Goal: Task Accomplishment & Management: Complete application form

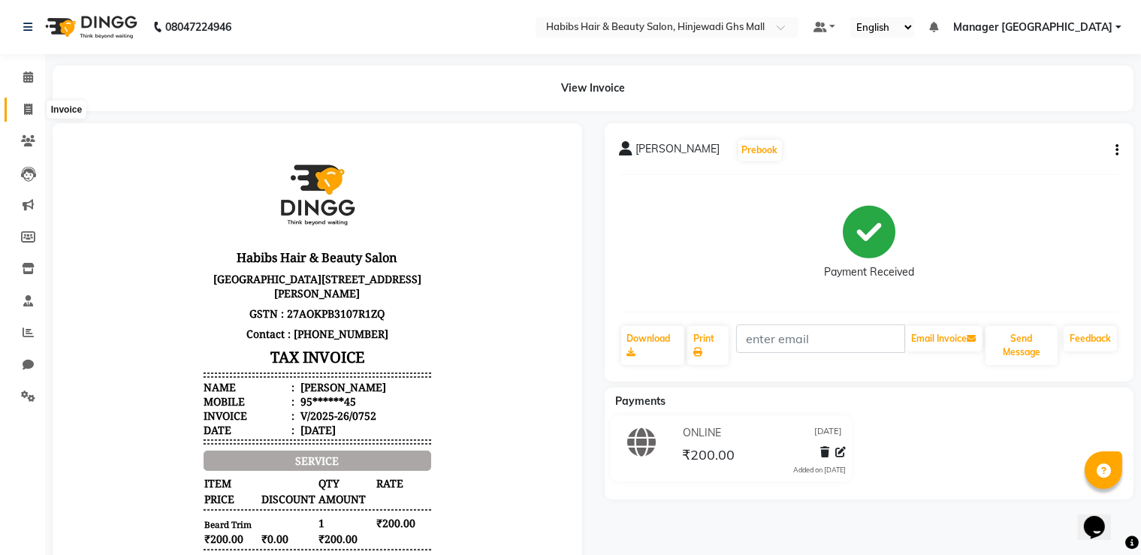
click at [37, 113] on span at bounding box center [28, 109] width 26 height 17
select select "service"
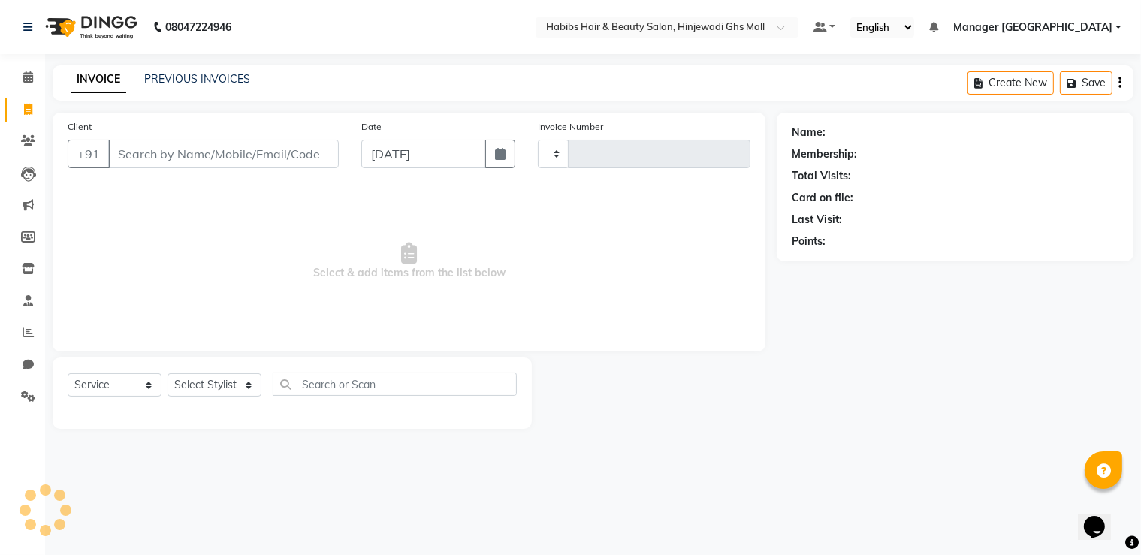
type input "0772"
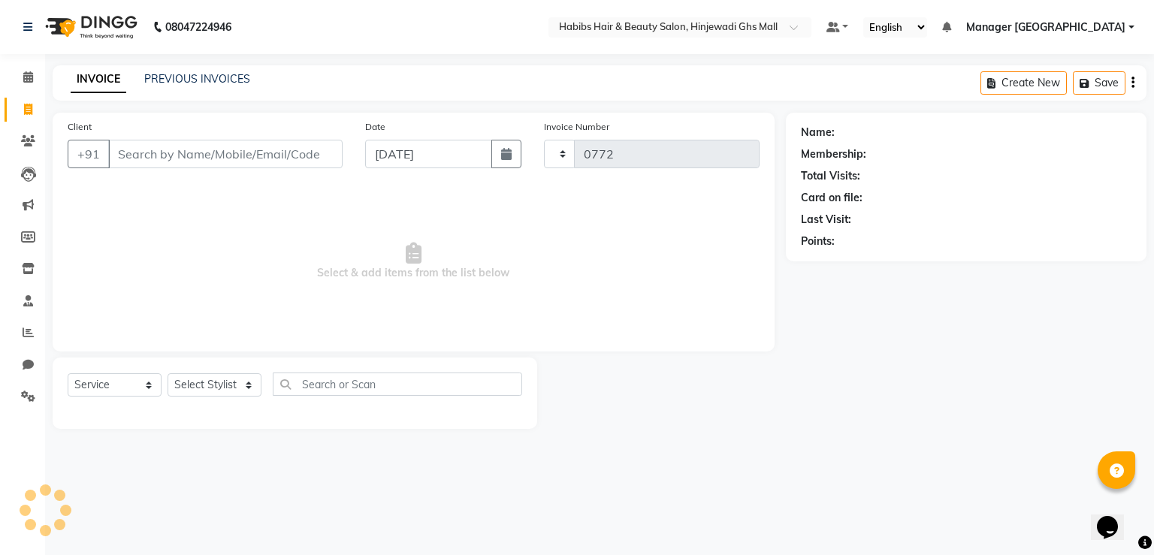
select select "7463"
click at [252, 159] on input "Client" at bounding box center [225, 154] width 234 height 29
click at [266, 152] on input "Client" at bounding box center [225, 154] width 234 height 29
click at [179, 151] on input "Client" at bounding box center [225, 154] width 234 height 29
click at [252, 145] on input "Client" at bounding box center [225, 154] width 234 height 29
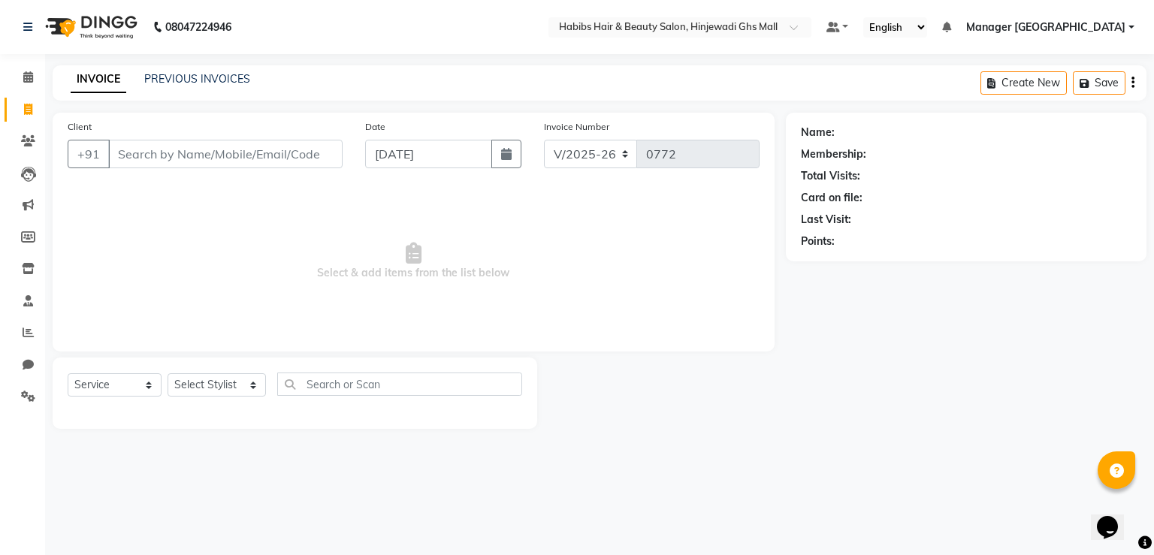
click at [390, 140] on div "[DATE]" at bounding box center [443, 154] width 156 height 29
click at [506, 153] on icon "button" at bounding box center [506, 154] width 11 height 12
select select "9"
select select "2025"
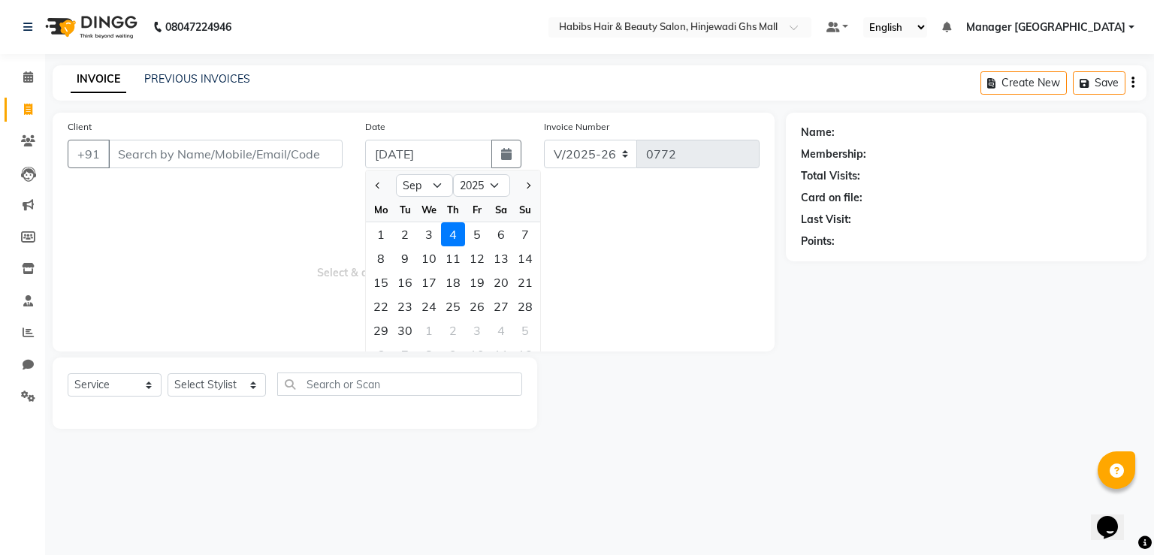
click at [431, 243] on div "3" at bounding box center [429, 234] width 24 height 24
type input "[DATE]"
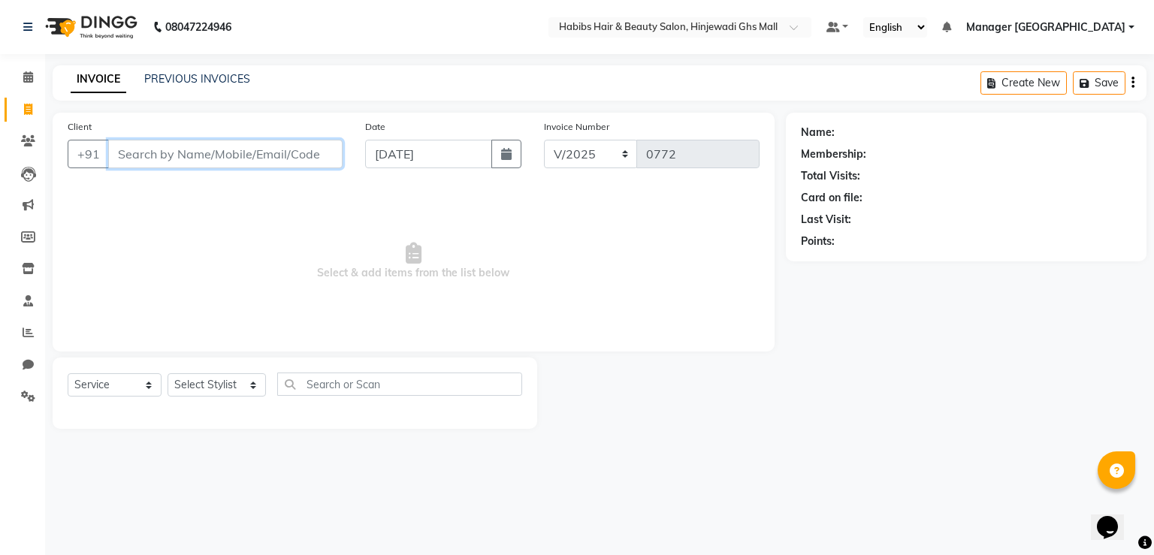
click at [300, 157] on input "Client" at bounding box center [225, 154] width 234 height 29
type input "8320031954"
click at [289, 154] on span "Add Client" at bounding box center [303, 154] width 59 height 15
select select "22"
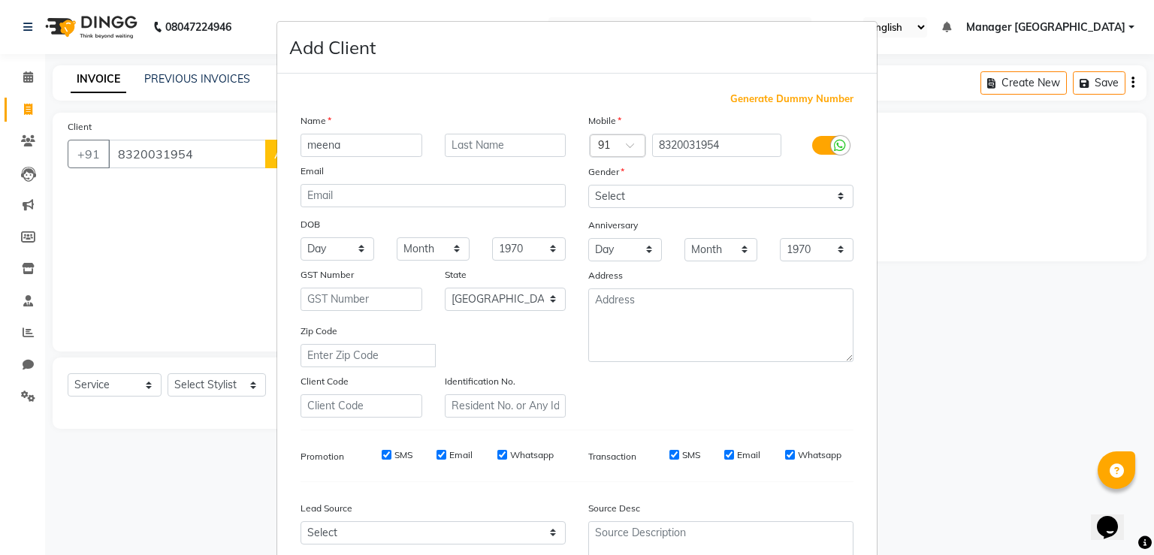
type input "meena"
drag, startPoint x: 639, startPoint y: 192, endPoint x: 638, endPoint y: 207, distance: 15.8
click at [639, 193] on select "Select [DEMOGRAPHIC_DATA] [DEMOGRAPHIC_DATA] Other Prefer Not To Say" at bounding box center [720, 196] width 265 height 23
select select "[DEMOGRAPHIC_DATA]"
click at [588, 186] on select "Select [DEMOGRAPHIC_DATA] [DEMOGRAPHIC_DATA] Other Prefer Not To Say" at bounding box center [720, 196] width 265 height 23
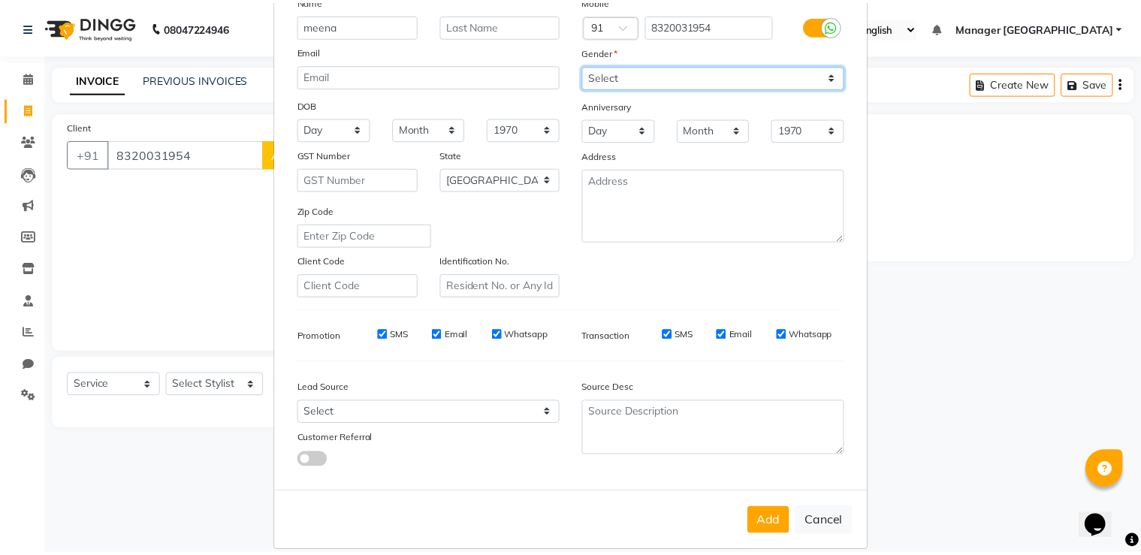
scroll to position [145, 0]
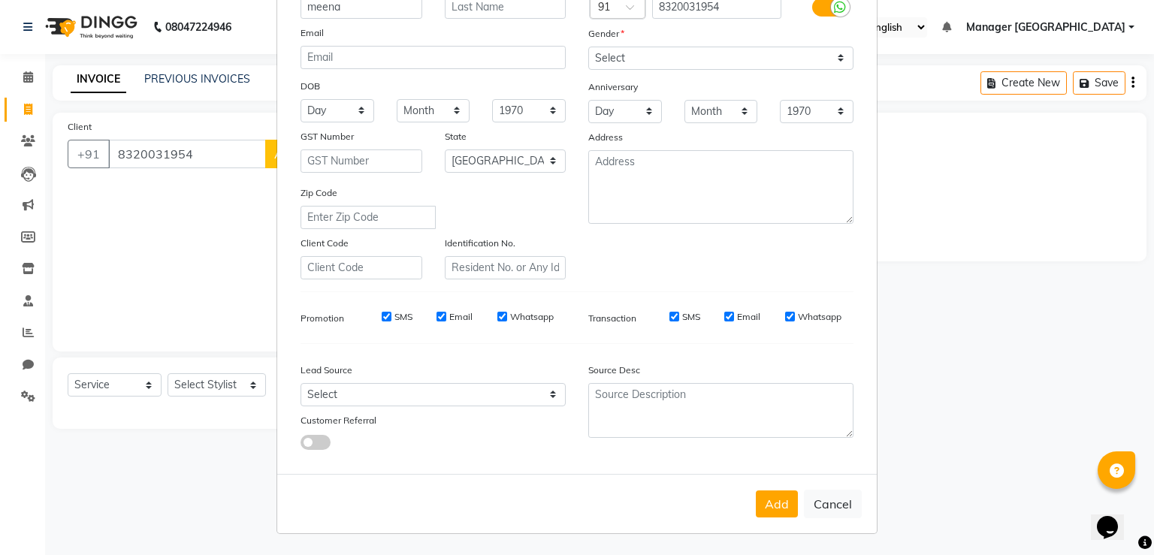
click at [767, 512] on button "Add" at bounding box center [777, 504] width 42 height 27
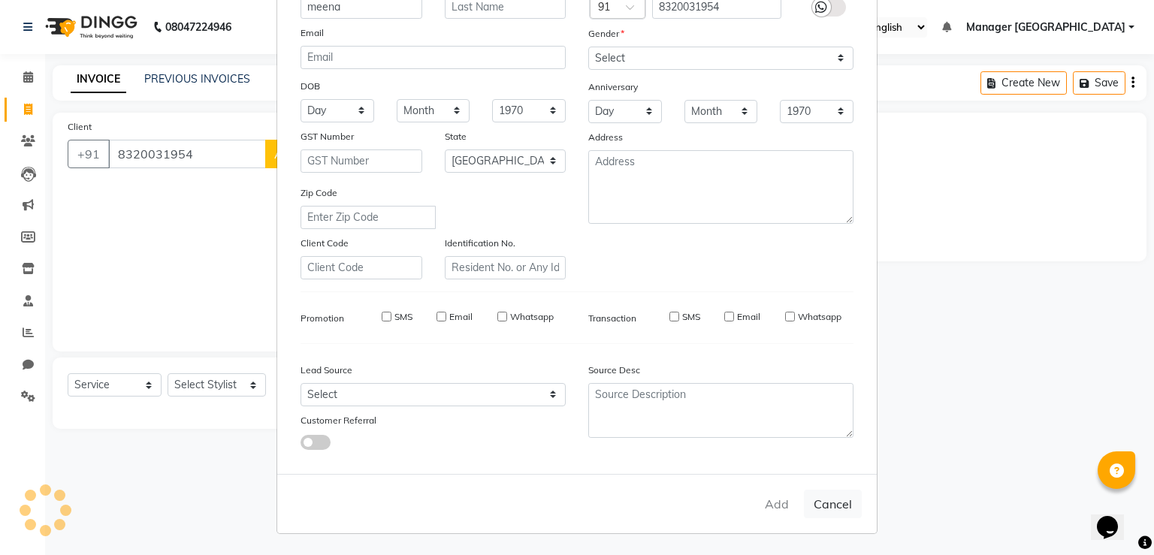
type input "83******54"
select select
select select "null"
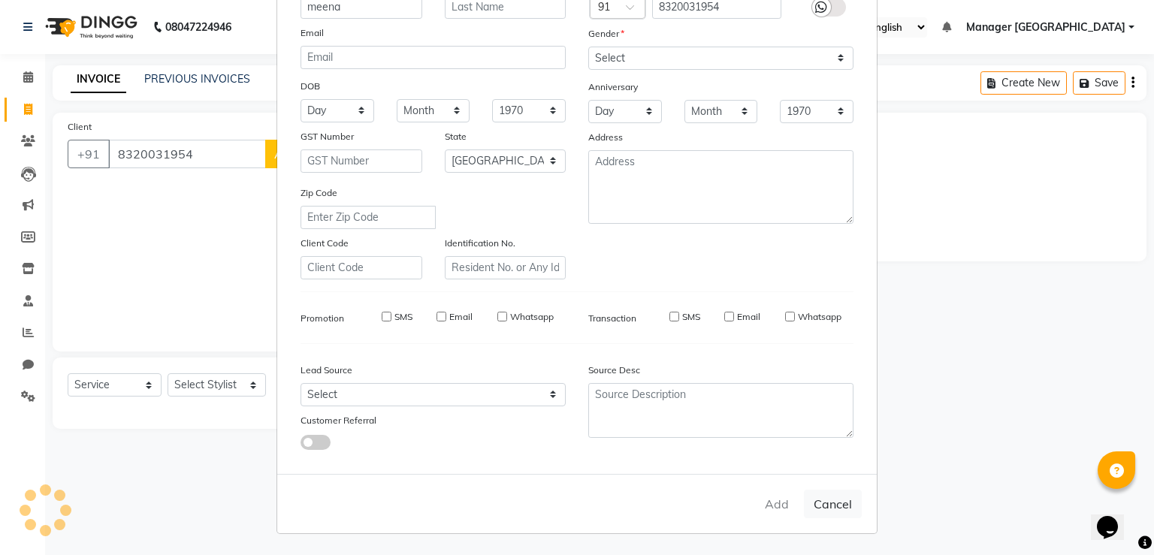
select select
checkbox input "false"
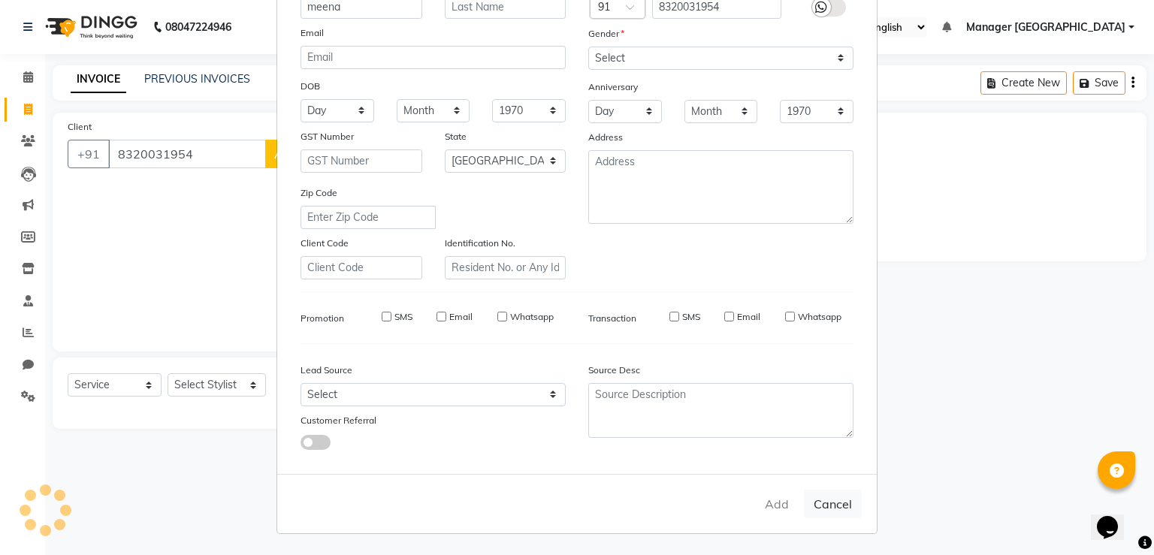
checkbox input "false"
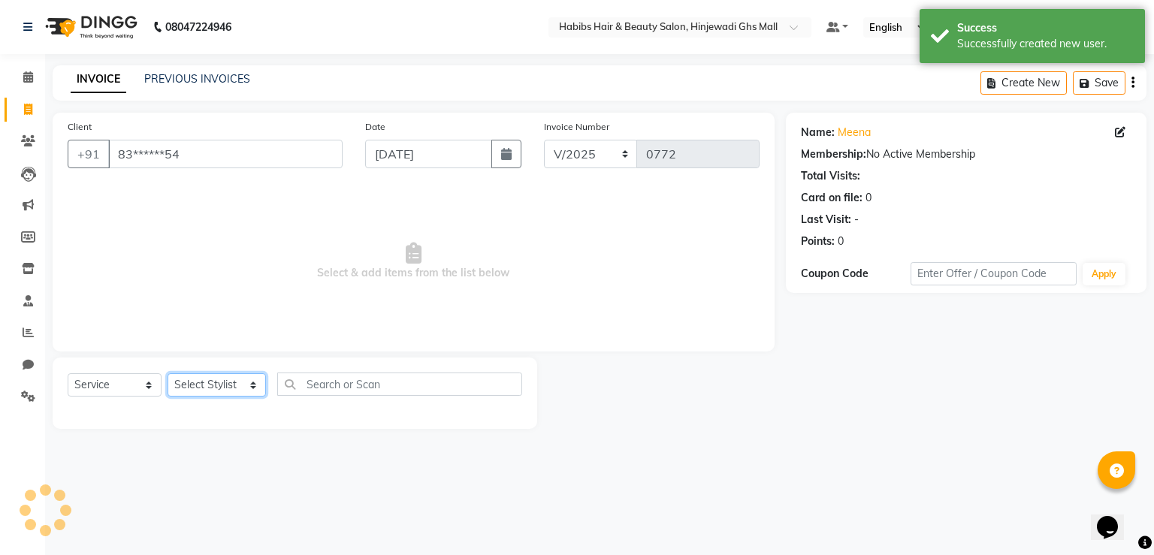
click at [239, 387] on select "Select Stylist [PERSON_NAME] Manager GHS MALL [PERSON_NAME] POOJA [PERSON_NAME]" at bounding box center [217, 384] width 98 height 23
select select "80822"
click at [168, 374] on select "Select Stylist [PERSON_NAME] Manager GHS MALL [PERSON_NAME] POOJA [PERSON_NAME]" at bounding box center [217, 384] width 98 height 23
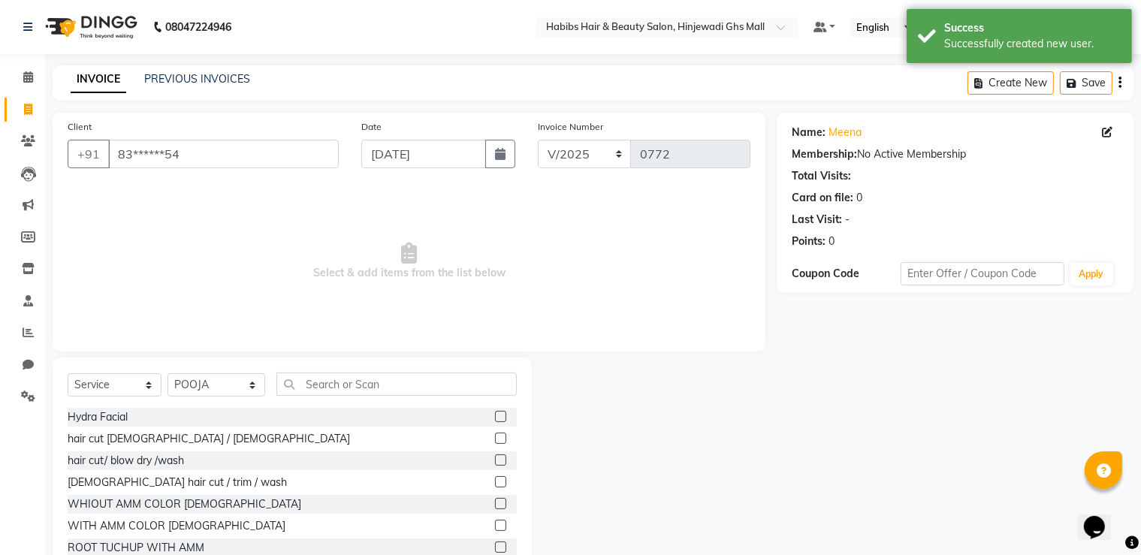
click at [495, 437] on label at bounding box center [500, 438] width 11 height 11
click at [495, 437] on input "checkbox" at bounding box center [500, 439] width 10 height 10
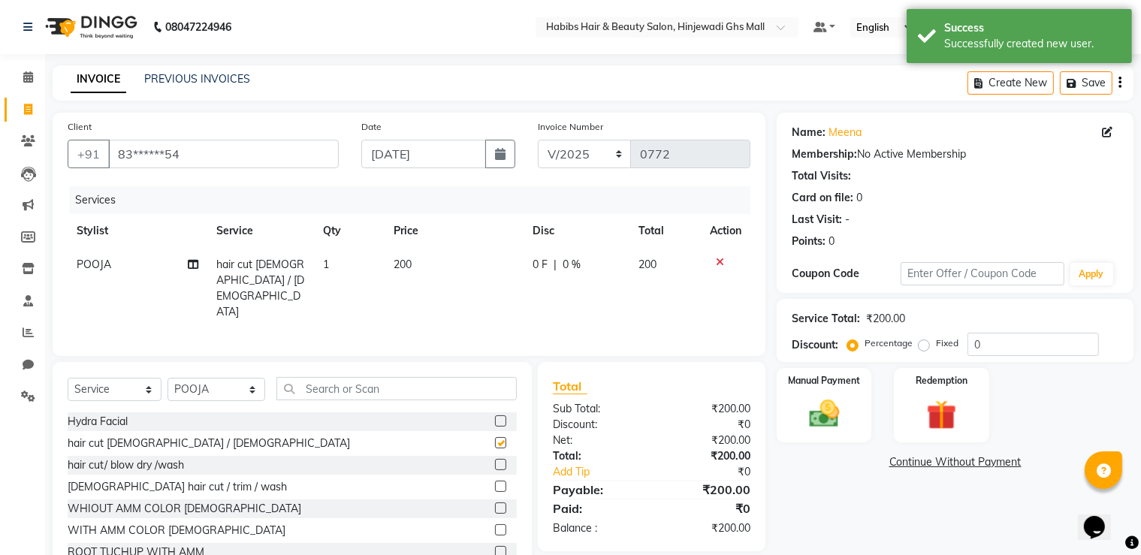
checkbox input "false"
click at [208, 393] on select "Select Stylist [PERSON_NAME] Manager GHS MALL [PERSON_NAME] POOJA [PERSON_NAME]" at bounding box center [217, 389] width 98 height 23
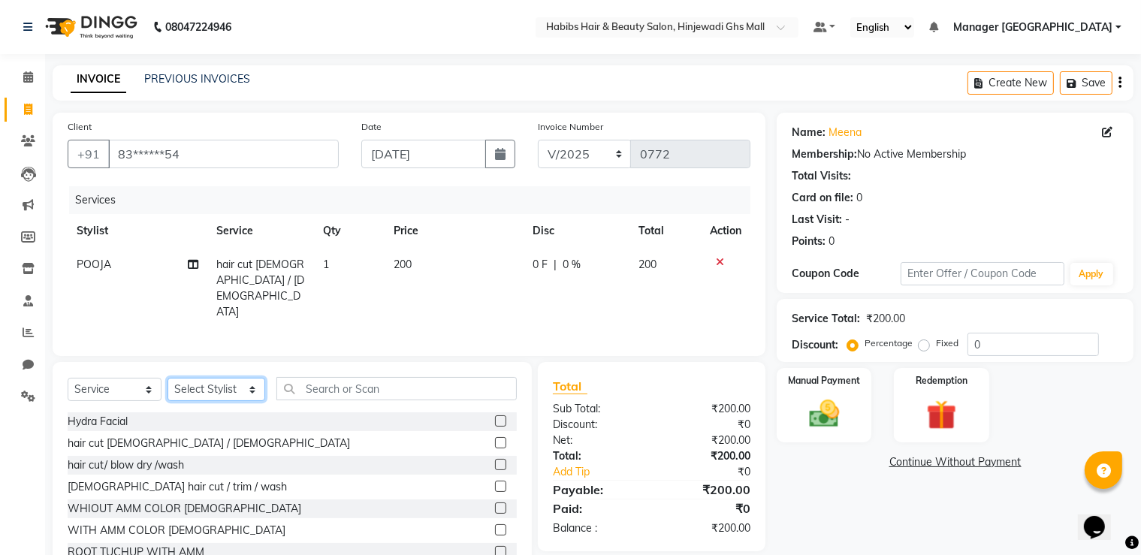
click at [168, 378] on select "Select Stylist [PERSON_NAME] Manager GHS MALL [PERSON_NAME] POOJA [PERSON_NAME]" at bounding box center [217, 389] width 98 height 23
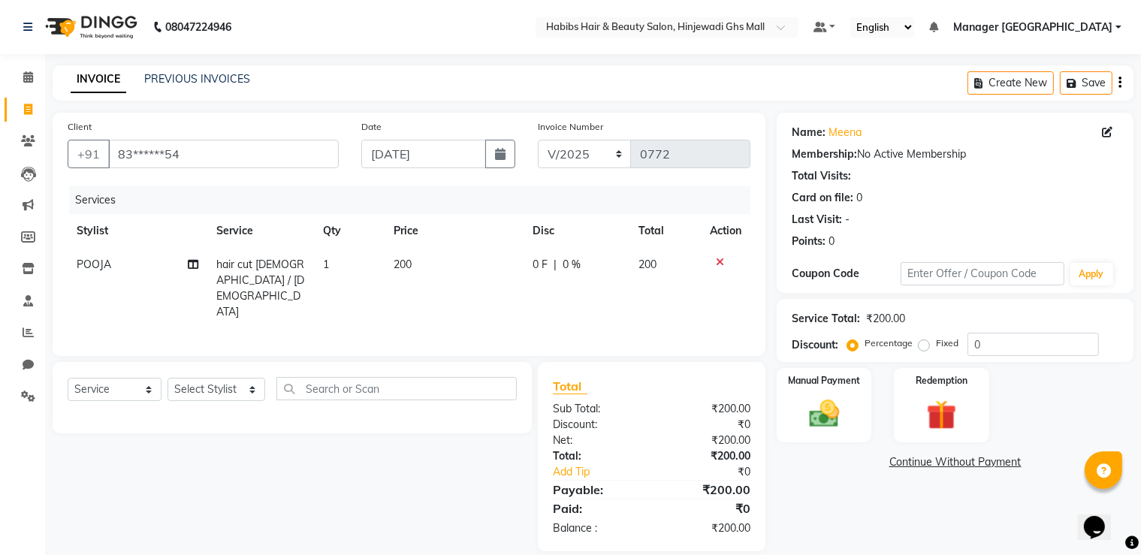
click at [207, 377] on div "Select Service Product Membership Package Voucher Prepaid Gift Card Select Styl…" at bounding box center [292, 394] width 449 height 35
drag, startPoint x: 206, startPoint y: 383, endPoint x: 206, endPoint y: 392, distance: 9.0
click at [206, 383] on select "Select Stylist [PERSON_NAME] Manager GHS MALL [PERSON_NAME] POOJA [PERSON_NAME]" at bounding box center [217, 389] width 98 height 23
select select "65787"
click at [168, 378] on select "Select Stylist [PERSON_NAME] Manager GHS MALL [PERSON_NAME] POOJA [PERSON_NAME]" at bounding box center [217, 389] width 98 height 23
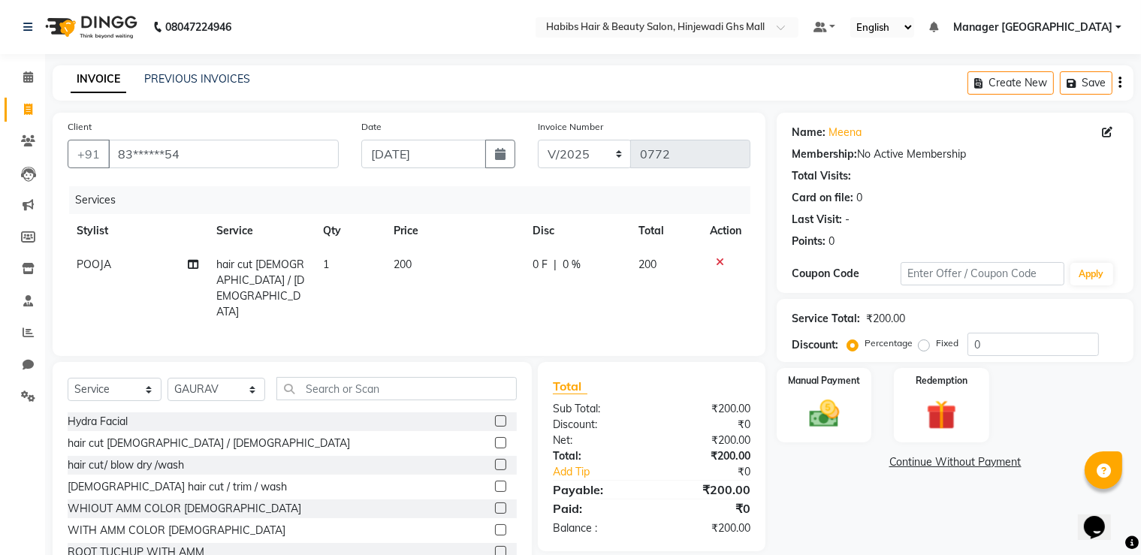
drag, startPoint x: 488, startPoint y: 437, endPoint x: 592, endPoint y: 407, distance: 107.7
click at [495, 437] on label at bounding box center [500, 442] width 11 height 11
click at [495, 439] on input "checkbox" at bounding box center [500, 444] width 10 height 10
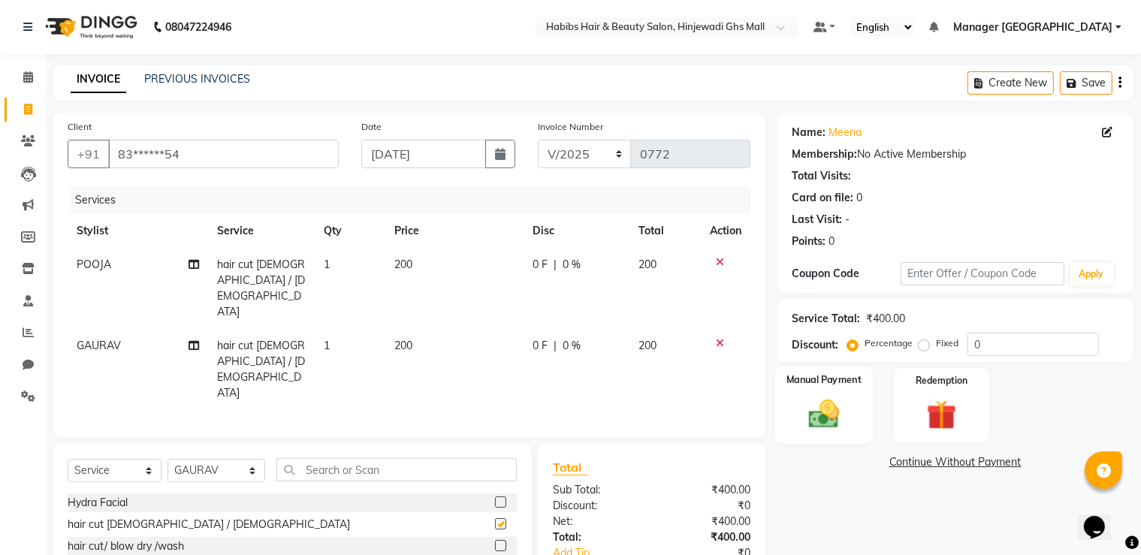
checkbox input "false"
click at [817, 390] on div "Manual Payment" at bounding box center [824, 405] width 98 height 77
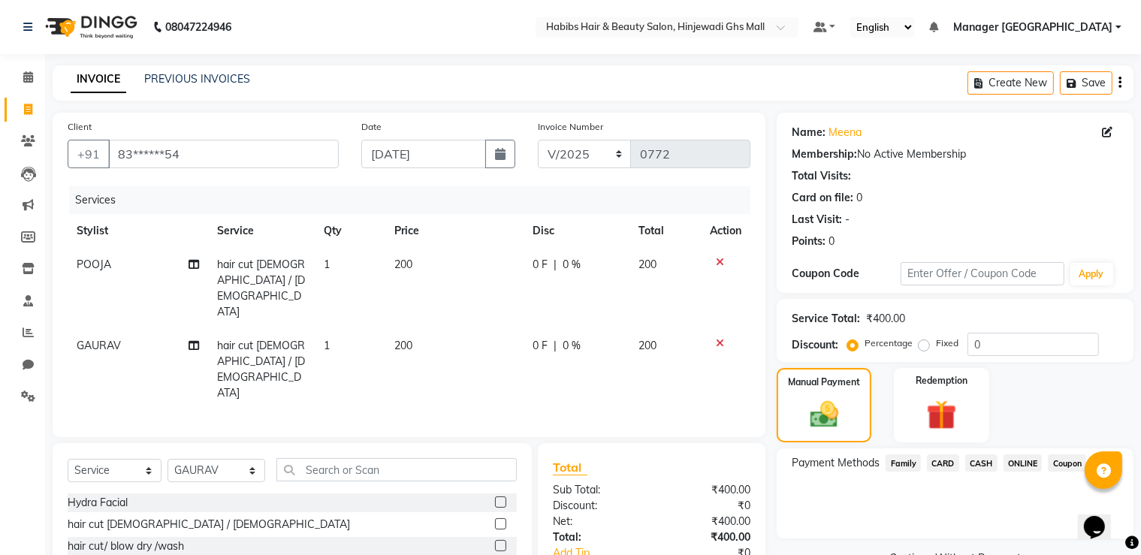
click at [947, 465] on span "CARD" at bounding box center [943, 463] width 32 height 17
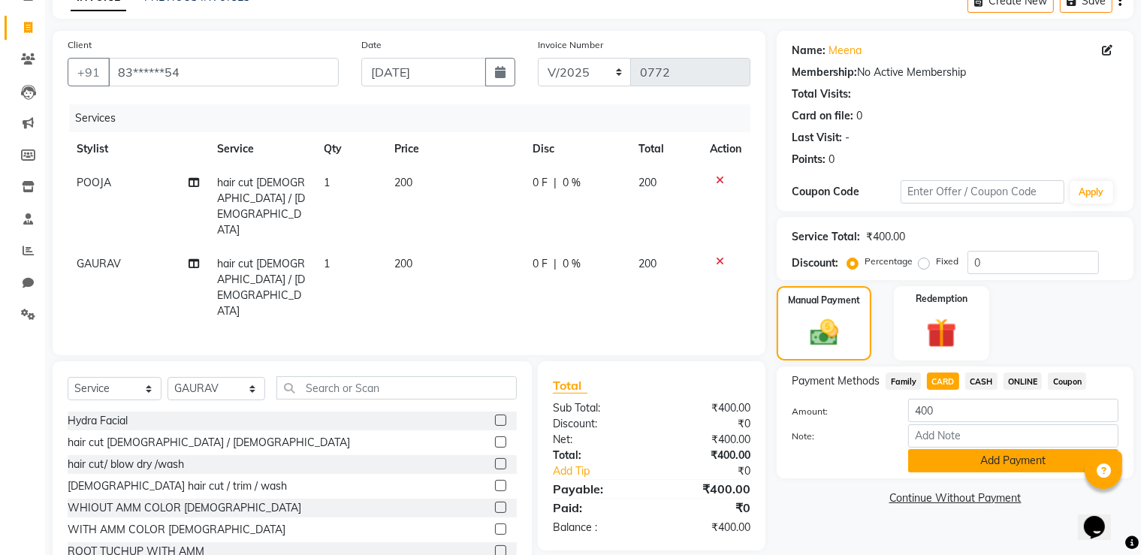
click at [987, 462] on button "Add Payment" at bounding box center [1013, 460] width 210 height 23
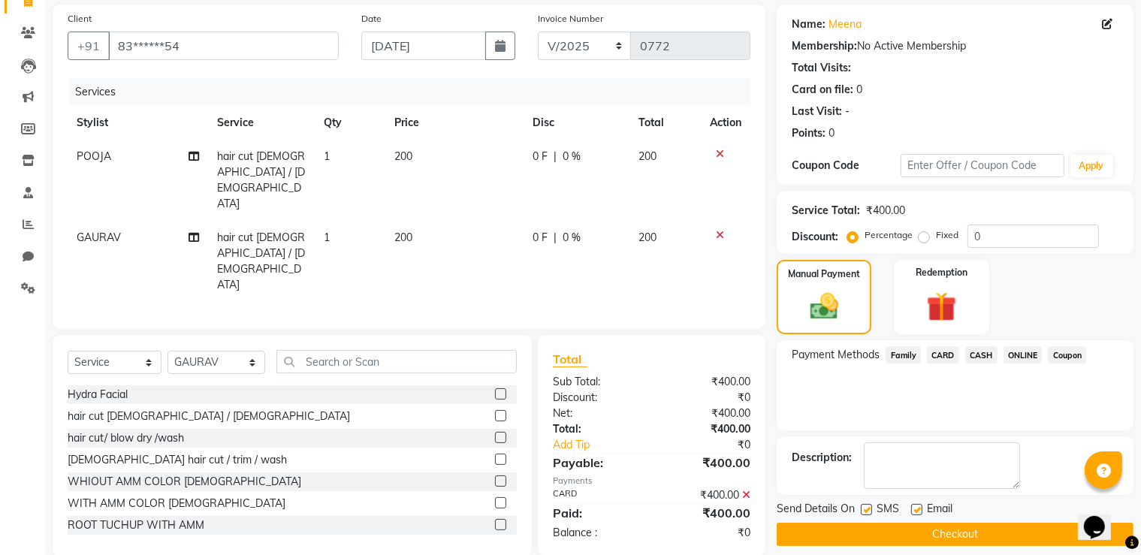
scroll to position [121, 0]
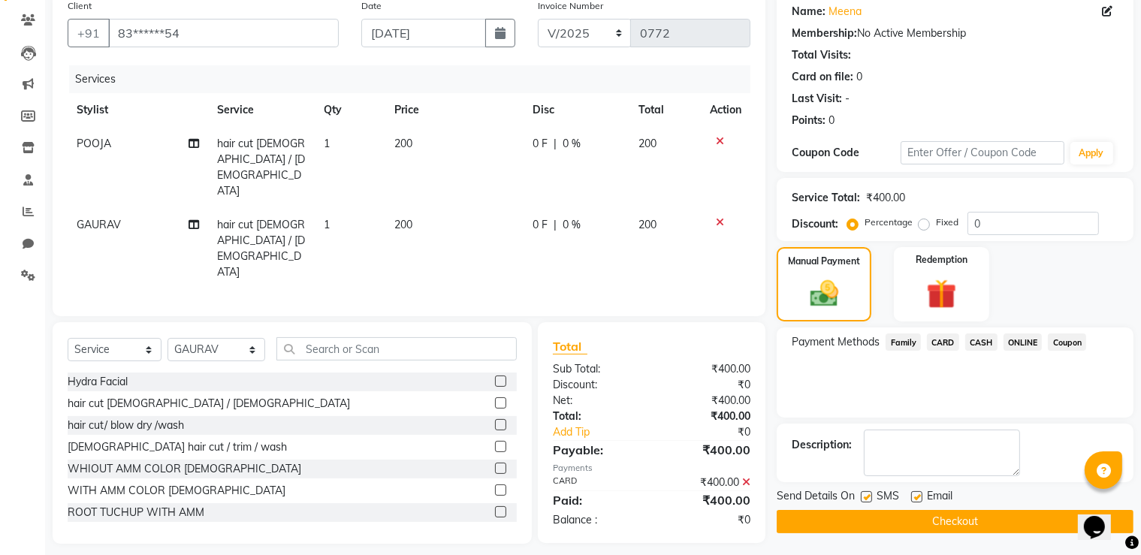
click at [976, 530] on button "Checkout" at bounding box center [955, 521] width 357 height 23
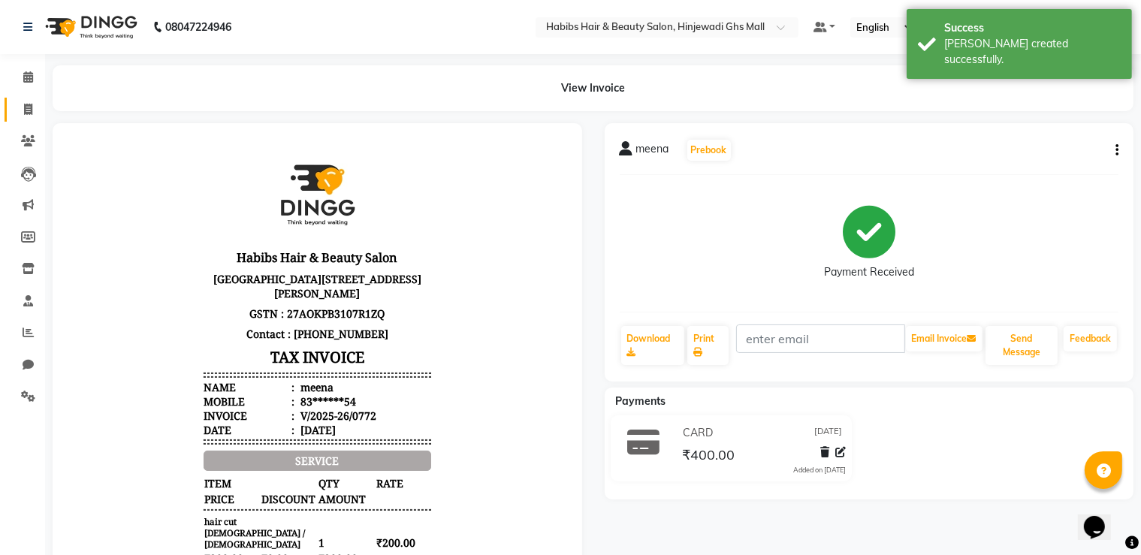
click at [21, 98] on link "Invoice" at bounding box center [23, 110] width 36 height 25
select select "7463"
select select "service"
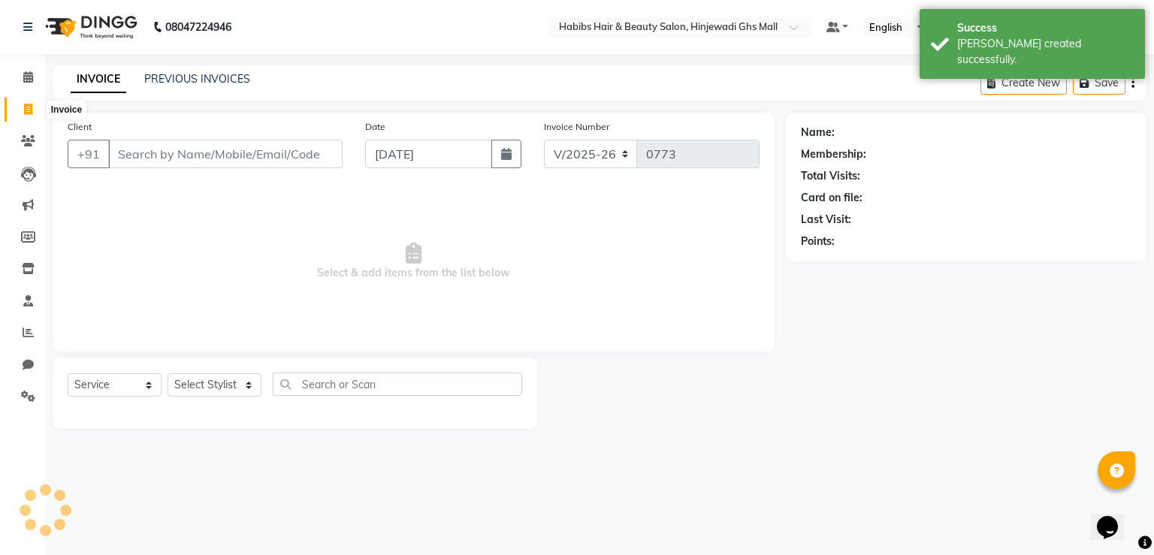
click at [26, 105] on icon at bounding box center [28, 109] width 8 height 11
select select "service"
type input "0773"
select select "7463"
click at [34, 105] on span at bounding box center [28, 109] width 26 height 17
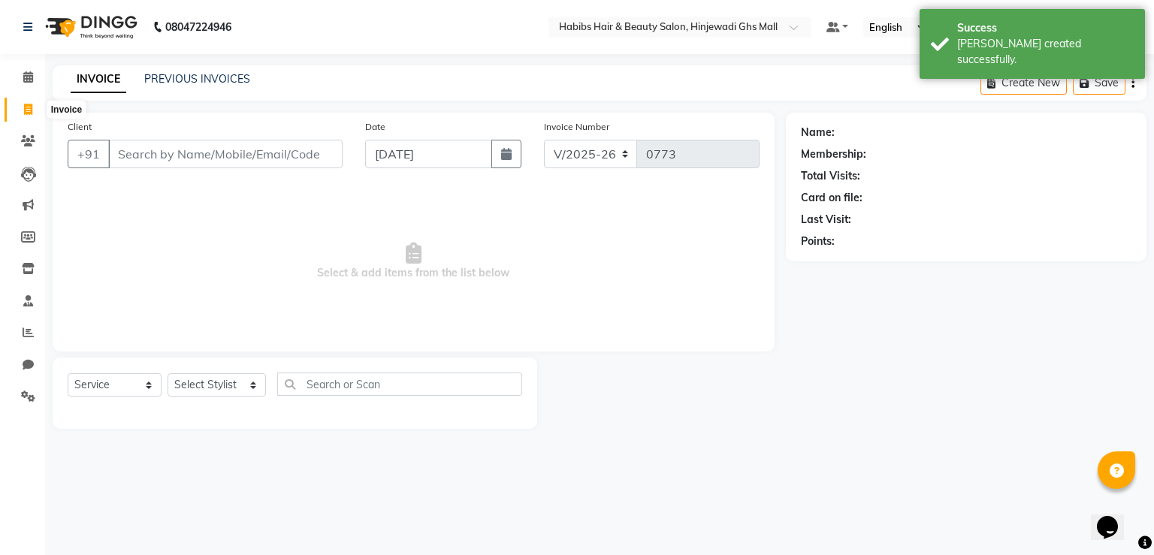
select select "7463"
select select "service"
drag, startPoint x: 194, startPoint y: 71, endPoint x: 172, endPoint y: 75, distance: 22.1
click at [195, 71] on div "PREVIOUS INVOICES" at bounding box center [197, 79] width 106 height 16
click at [153, 79] on link "PREVIOUS INVOICES" at bounding box center [197, 79] width 106 height 14
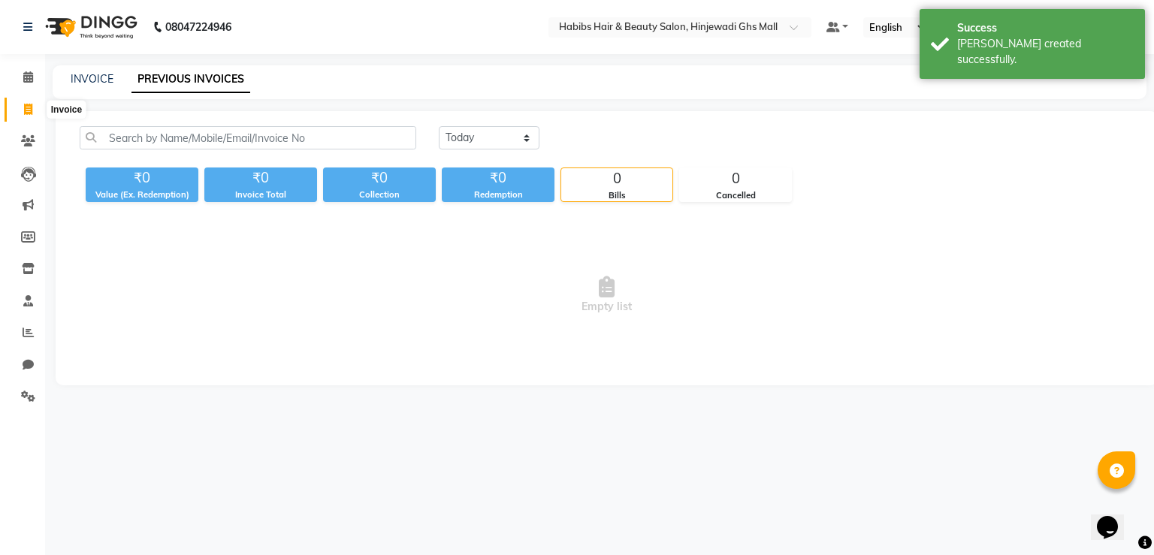
click at [17, 107] on span at bounding box center [28, 109] width 26 height 17
select select "service"
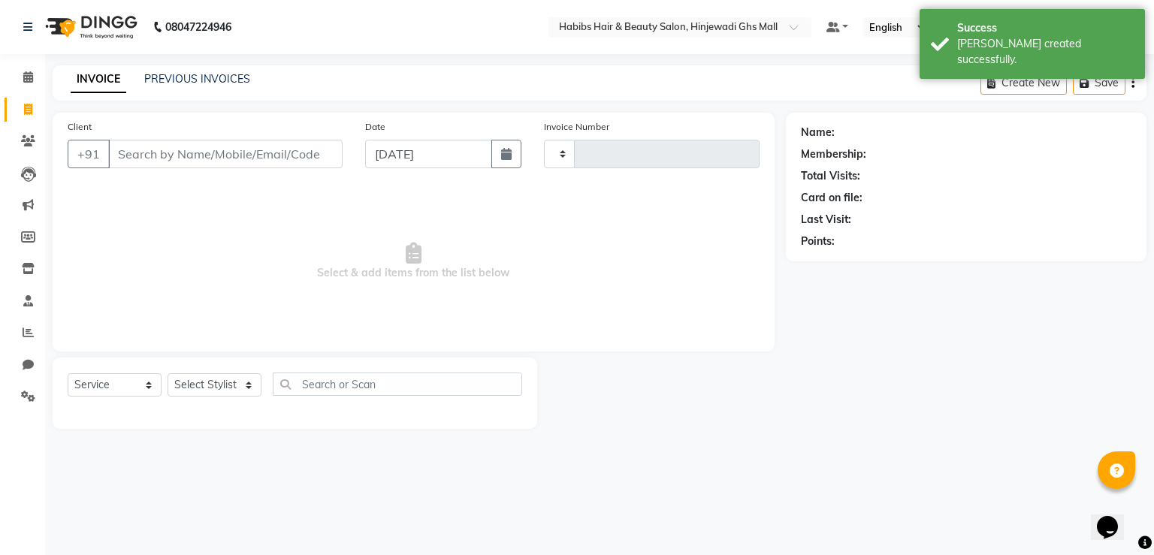
type input "0773"
select select "7463"
click at [74, 76] on link "INVOICE" at bounding box center [99, 79] width 56 height 27
click at [21, 104] on span at bounding box center [28, 109] width 26 height 17
select select "service"
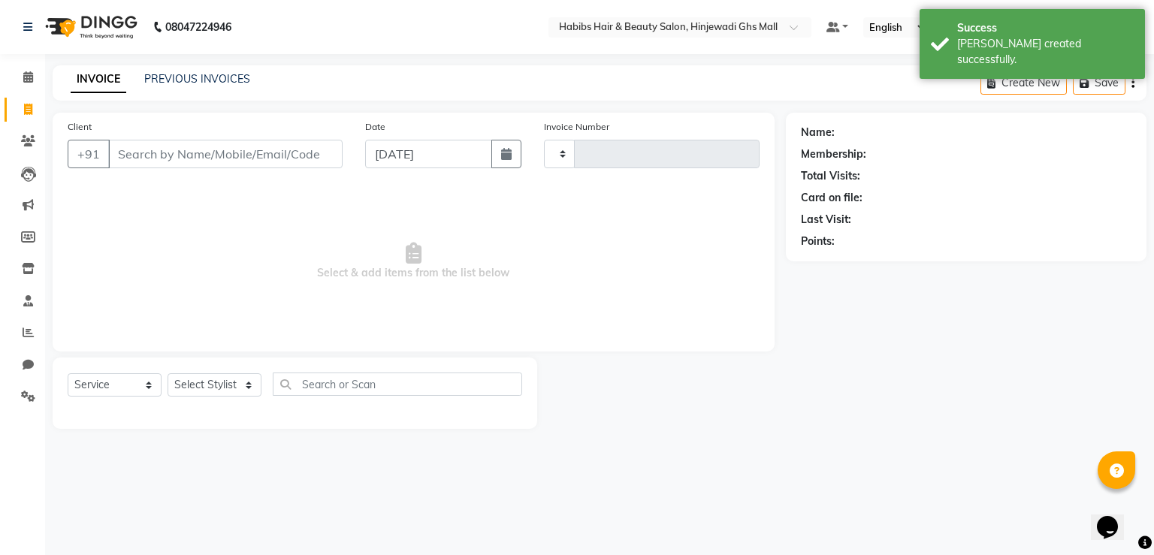
type input "0773"
select select "7463"
drag, startPoint x: 391, startPoint y: 150, endPoint x: 382, endPoint y: 165, distance: 18.2
click at [391, 150] on input "[DATE]" at bounding box center [428, 154] width 127 height 29
select select "9"
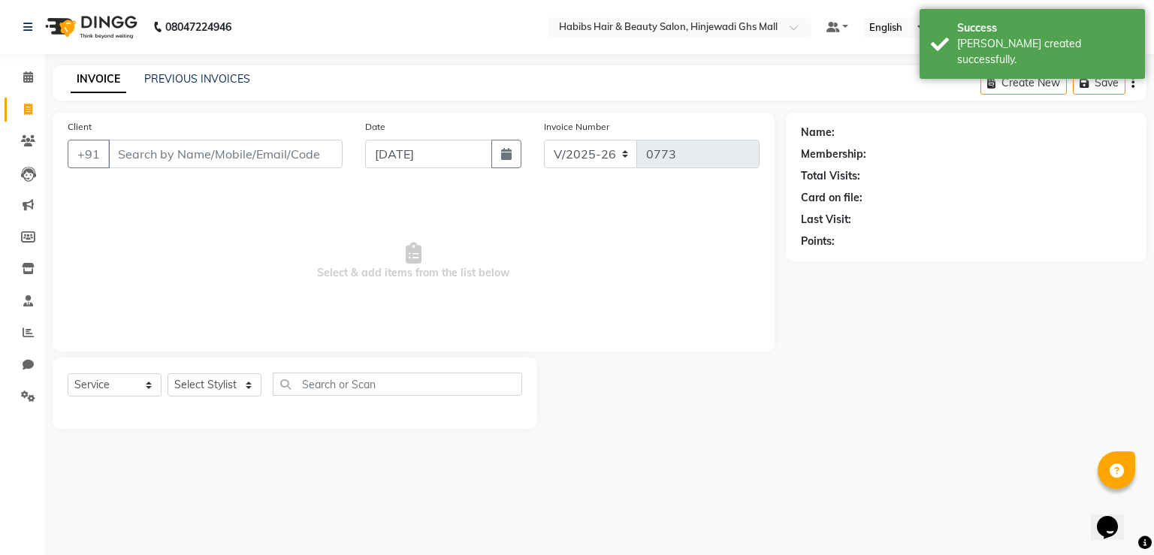
select select "2025"
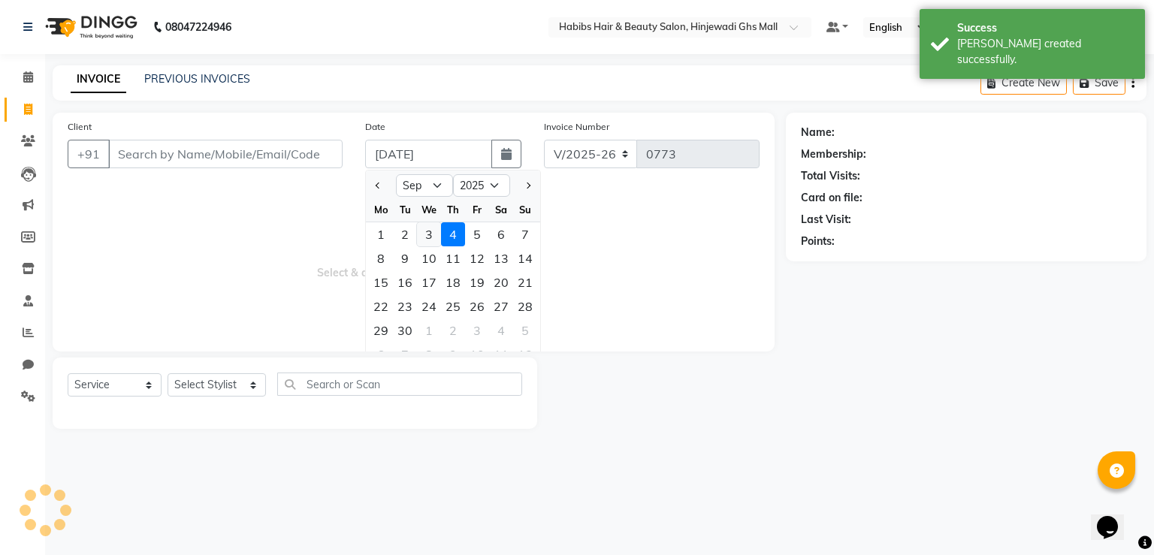
click at [435, 236] on div "3" at bounding box center [429, 234] width 24 height 24
type input "[DATE]"
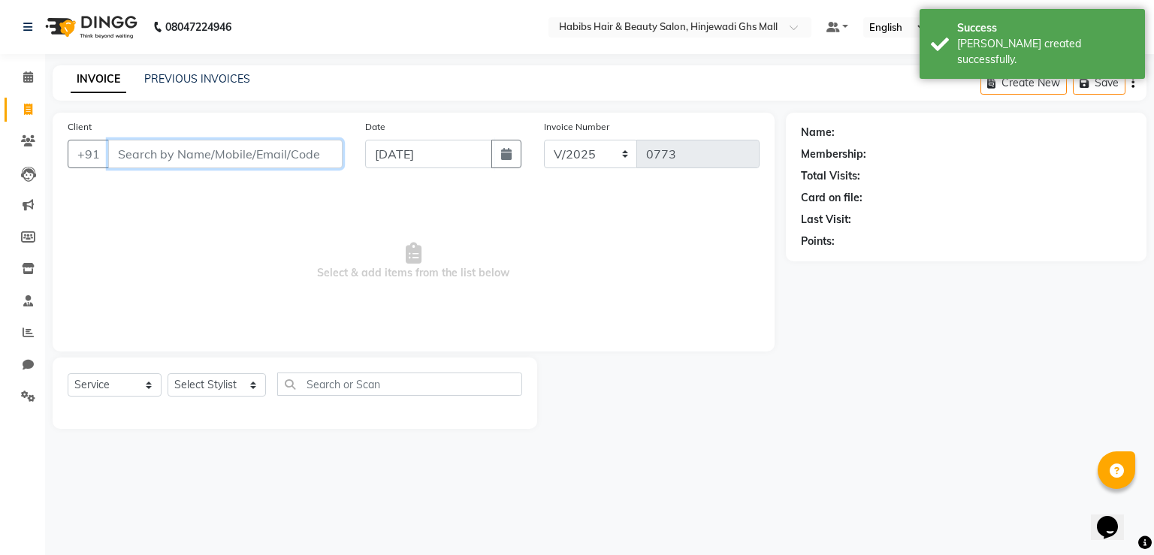
click at [216, 158] on input "Client" at bounding box center [225, 154] width 234 height 29
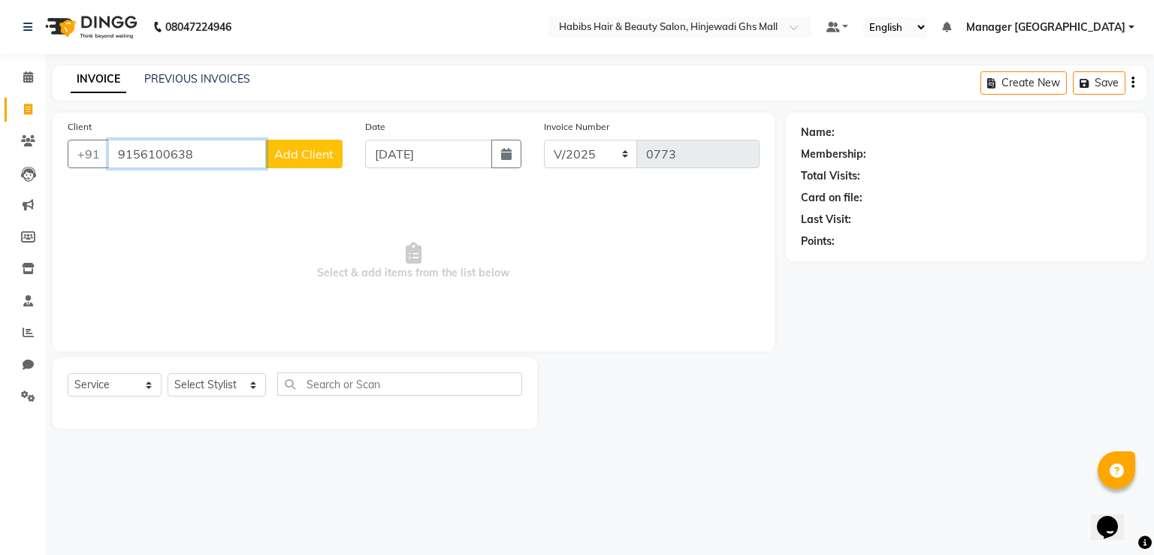
type input "9156100638"
click at [284, 156] on span "Add Client" at bounding box center [303, 154] width 59 height 15
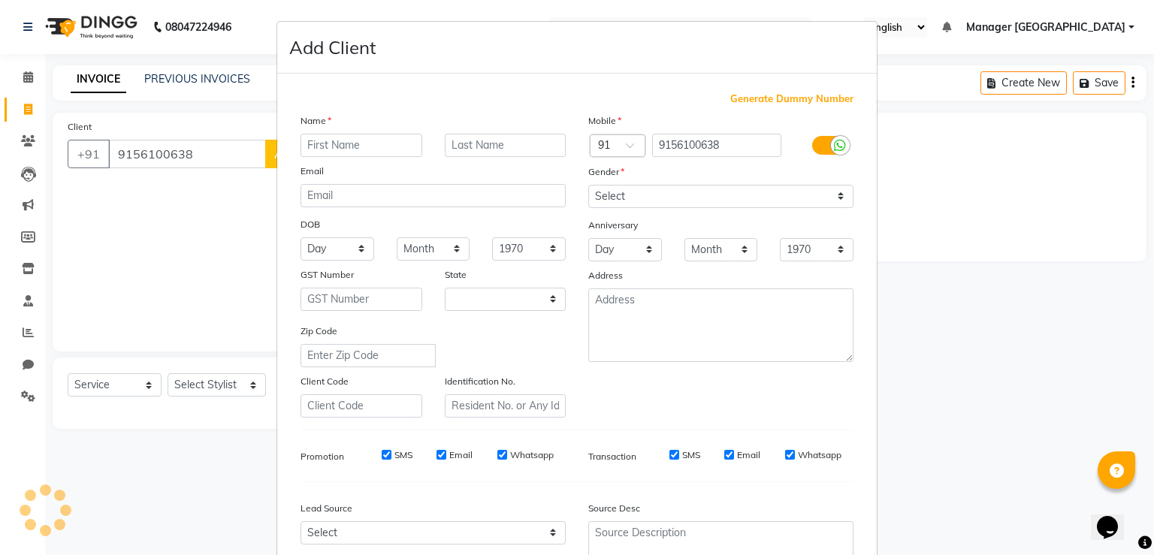
select select "22"
type input "shreedavi"
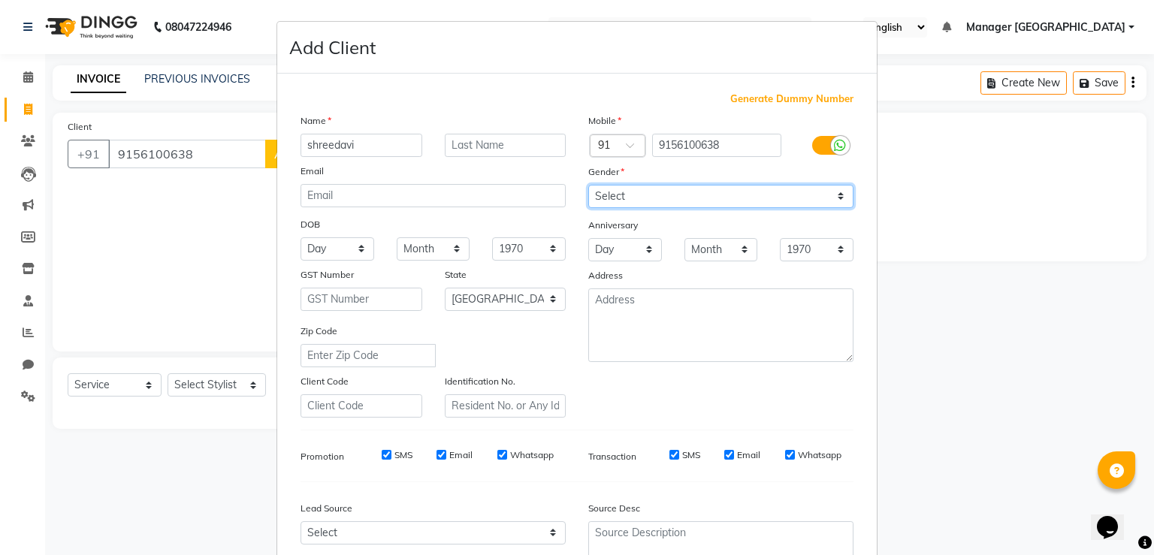
drag, startPoint x: 765, startPoint y: 192, endPoint x: 721, endPoint y: 207, distance: 46.8
click at [764, 192] on select "Select [DEMOGRAPHIC_DATA] [DEMOGRAPHIC_DATA] Other Prefer Not To Say" at bounding box center [720, 196] width 265 height 23
select select "[DEMOGRAPHIC_DATA]"
click at [588, 186] on select "Select [DEMOGRAPHIC_DATA] [DEMOGRAPHIC_DATA] Other Prefer Not To Say" at bounding box center [720, 196] width 265 height 23
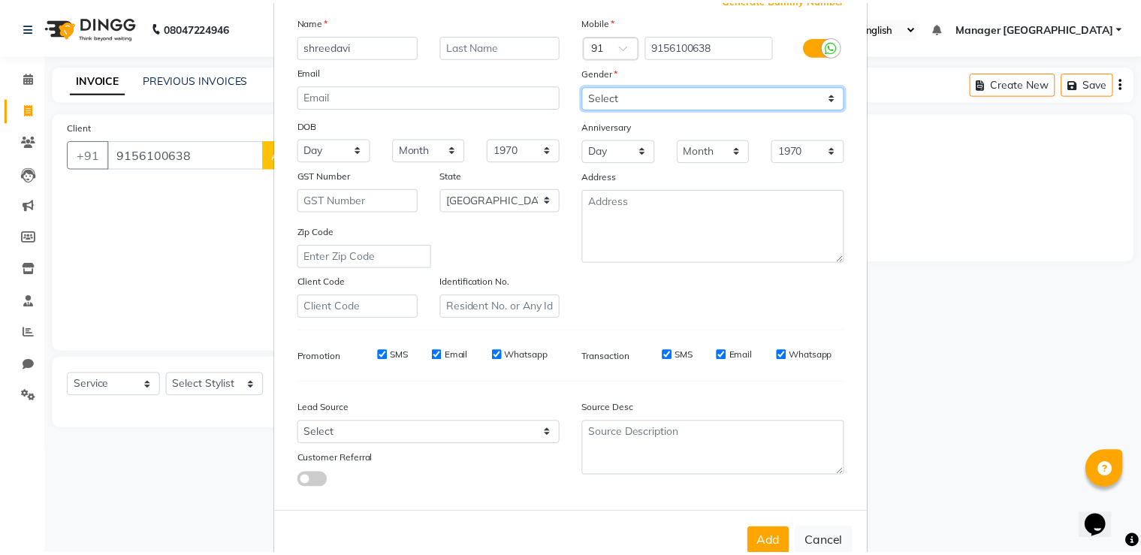
scroll to position [145, 0]
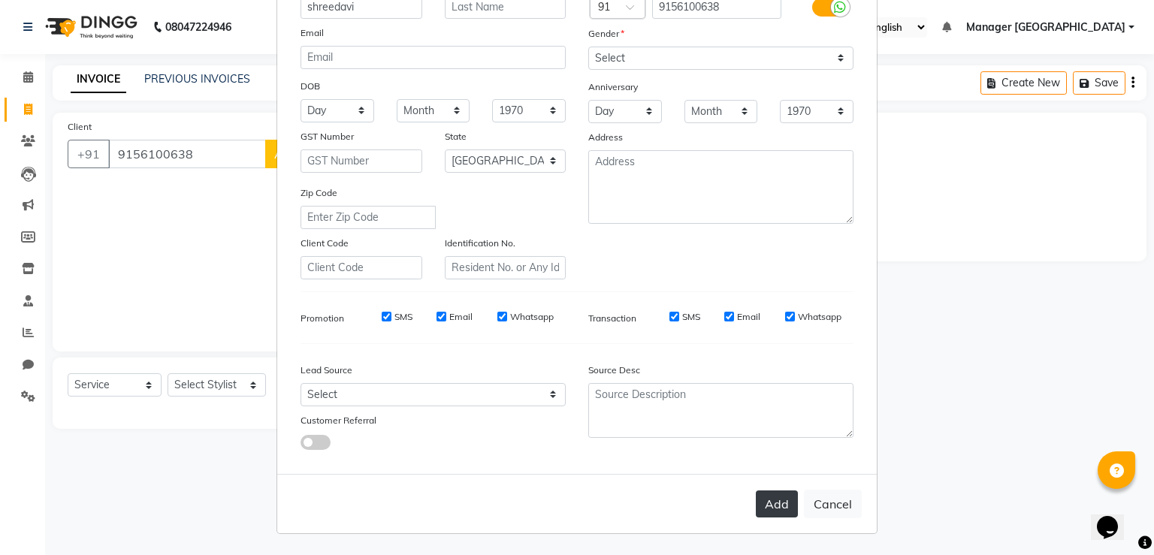
click at [788, 513] on button "Add" at bounding box center [777, 504] width 42 height 27
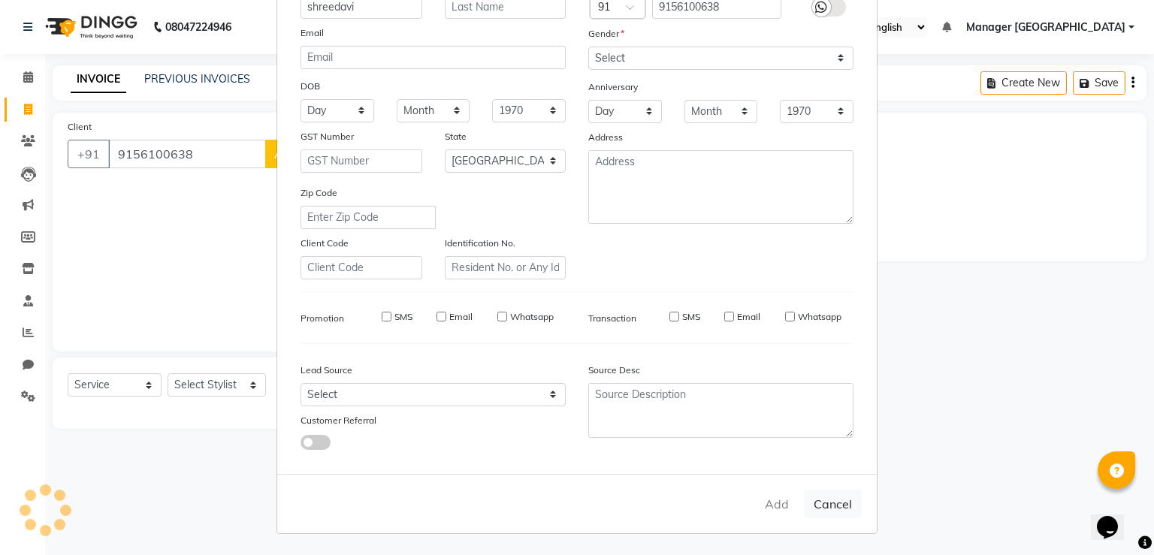
type input "91******38"
select select
select select "null"
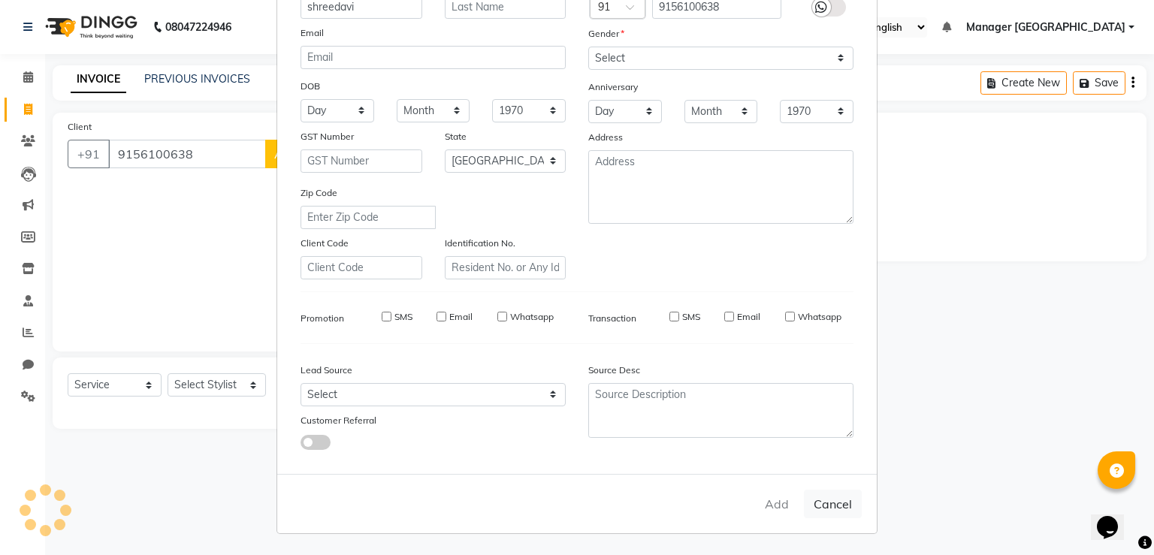
select select
checkbox input "false"
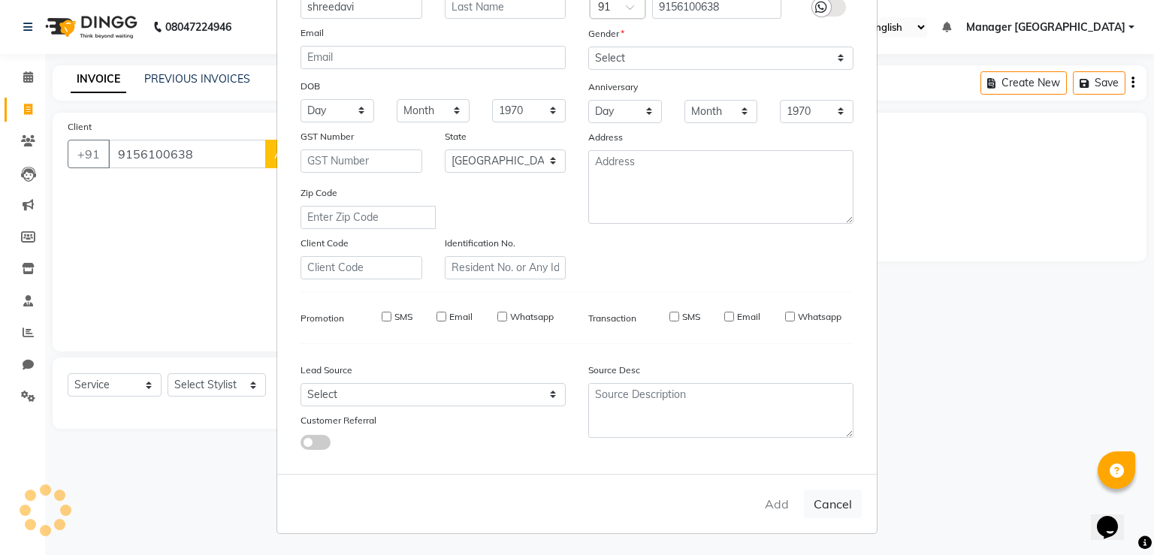
checkbox input "false"
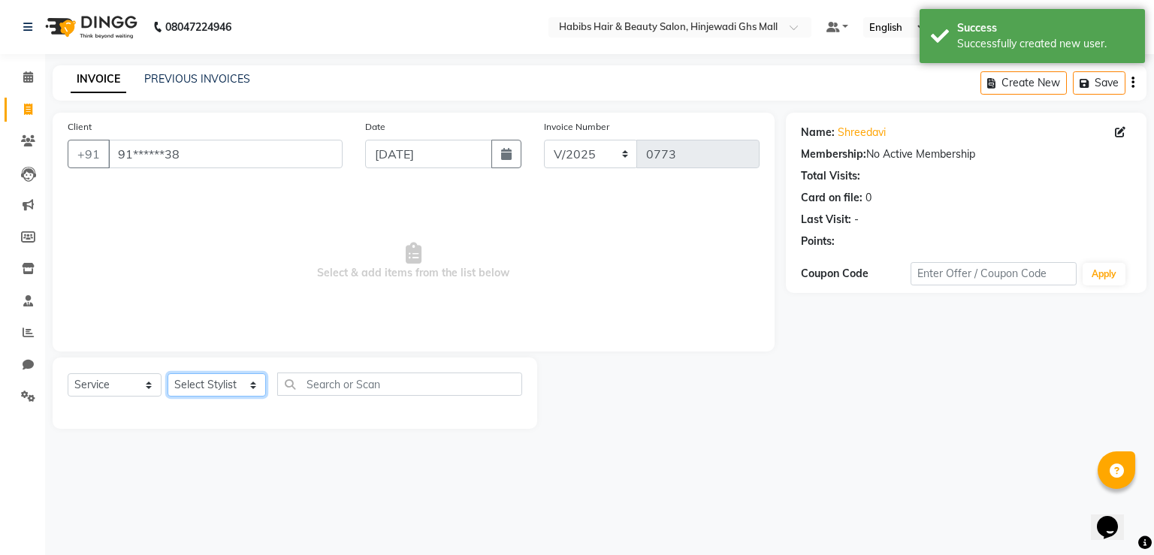
click at [231, 390] on select "Select Stylist [PERSON_NAME] Manager GHS MALL [PERSON_NAME] POOJA [PERSON_NAME]" at bounding box center [217, 384] width 98 height 23
select select "80822"
click at [168, 374] on select "Select Stylist [PERSON_NAME] Manager GHS MALL [PERSON_NAME] POOJA [PERSON_NAME]" at bounding box center [217, 384] width 98 height 23
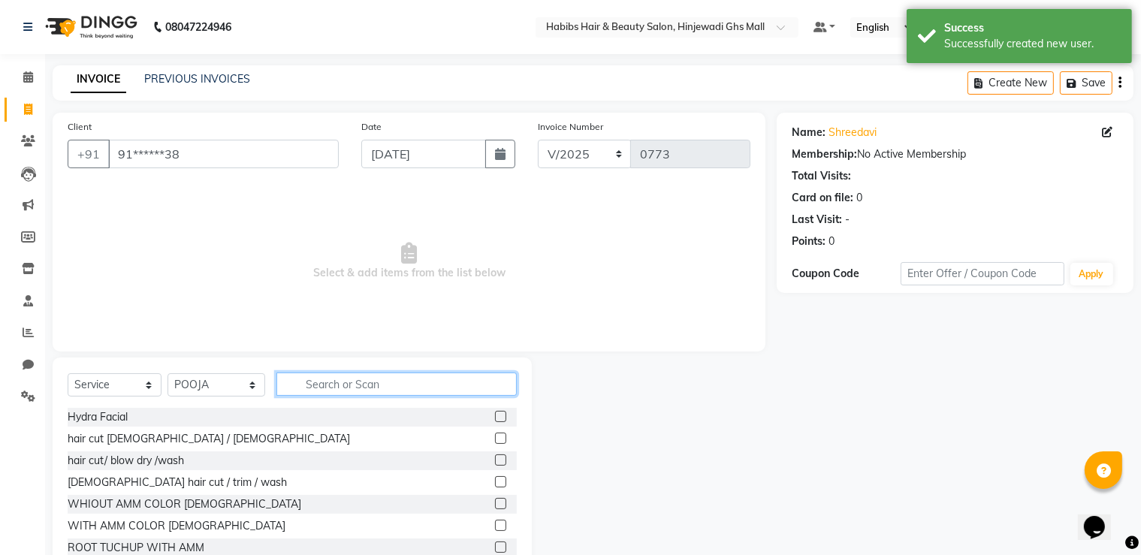
click at [322, 390] on input "text" at bounding box center [397, 384] width 240 height 23
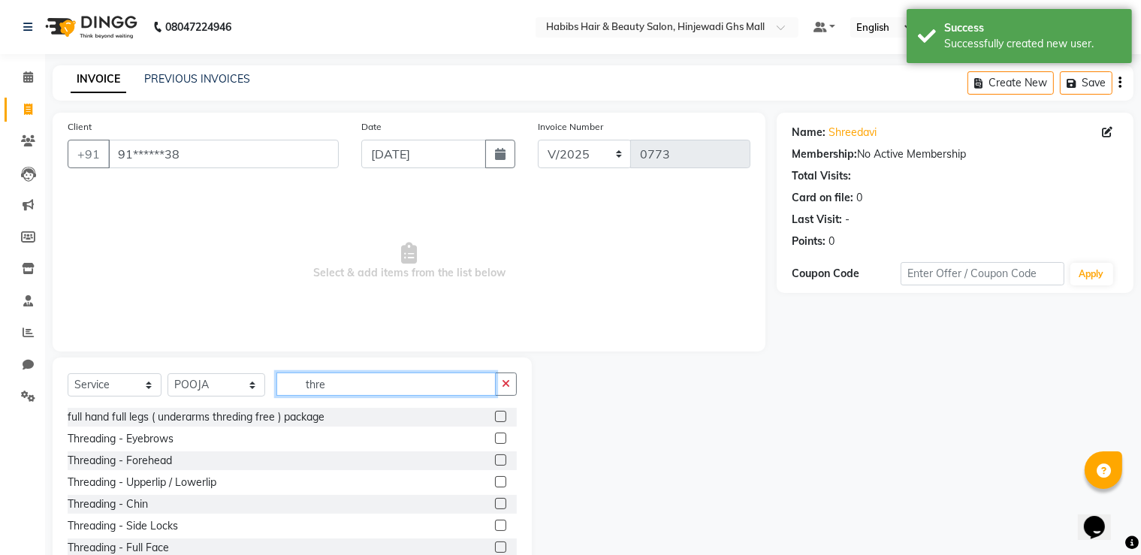
type input "thre"
click at [495, 441] on label at bounding box center [500, 438] width 11 height 11
click at [495, 441] on input "checkbox" at bounding box center [500, 439] width 10 height 10
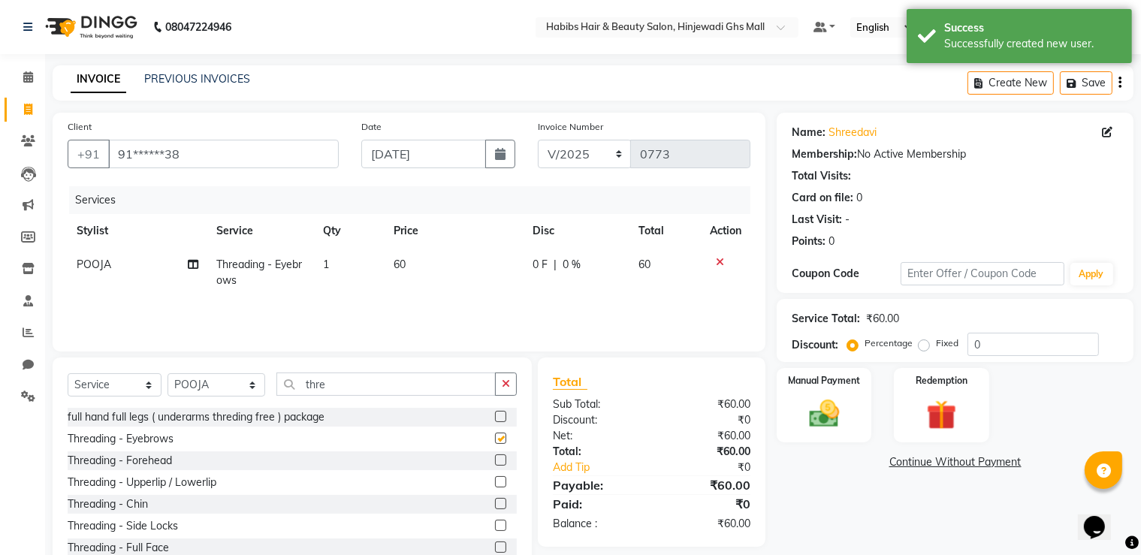
checkbox input "false"
click at [495, 461] on label at bounding box center [500, 460] width 11 height 11
click at [495, 461] on input "checkbox" at bounding box center [500, 461] width 10 height 10
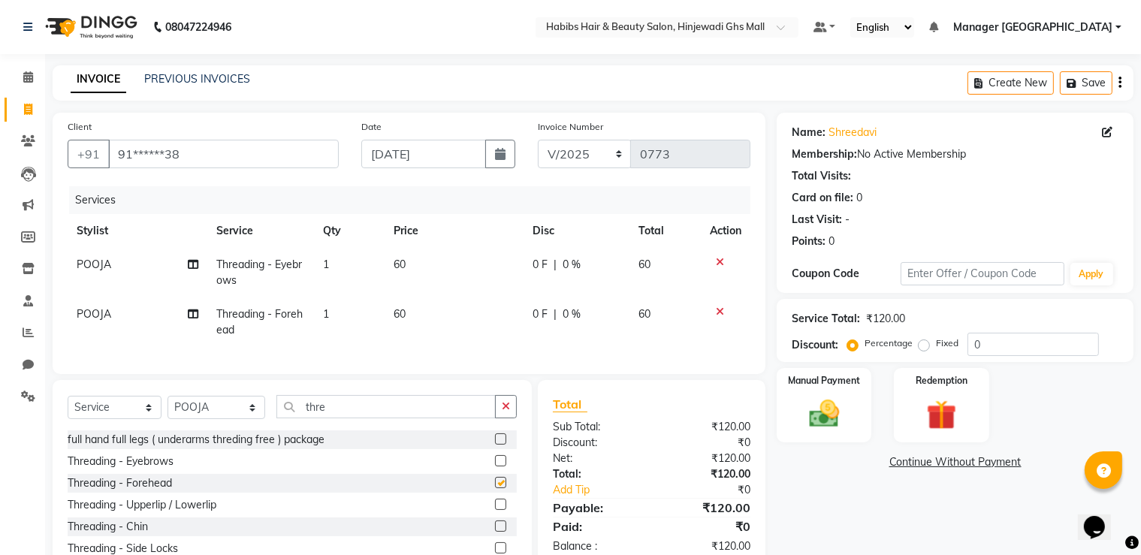
checkbox input "false"
click at [495, 510] on label at bounding box center [500, 504] width 11 height 11
click at [495, 510] on input "checkbox" at bounding box center [500, 505] width 10 height 10
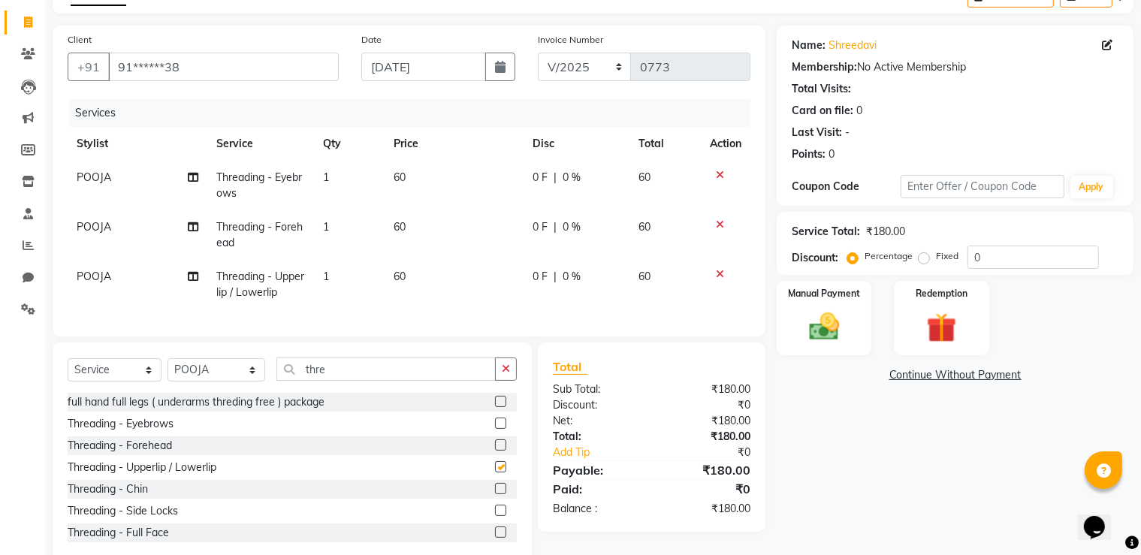
checkbox input "false"
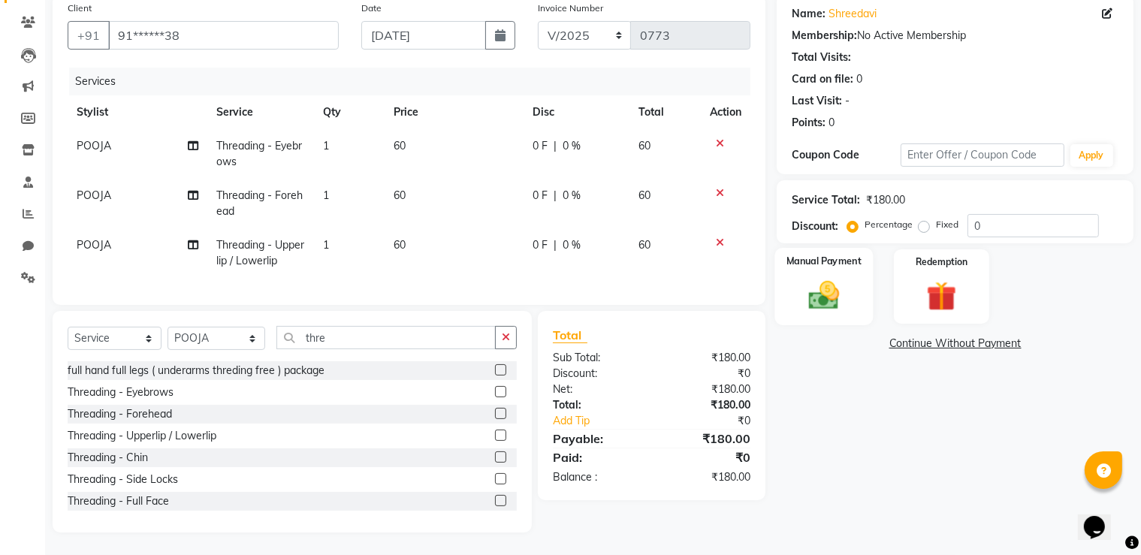
click at [814, 288] on img at bounding box center [824, 296] width 50 height 36
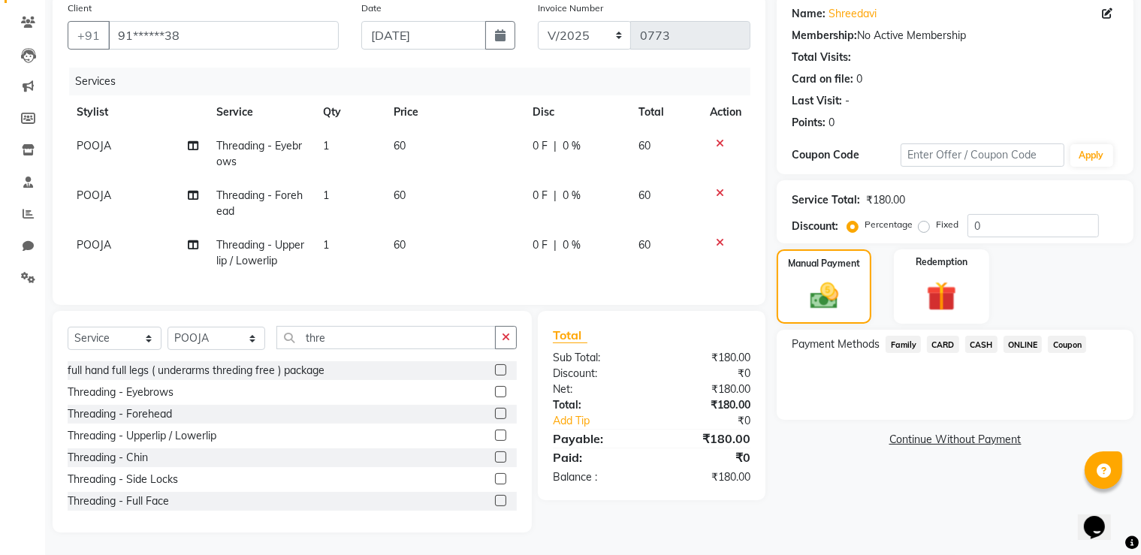
click at [1012, 336] on span "ONLINE" at bounding box center [1023, 344] width 39 height 17
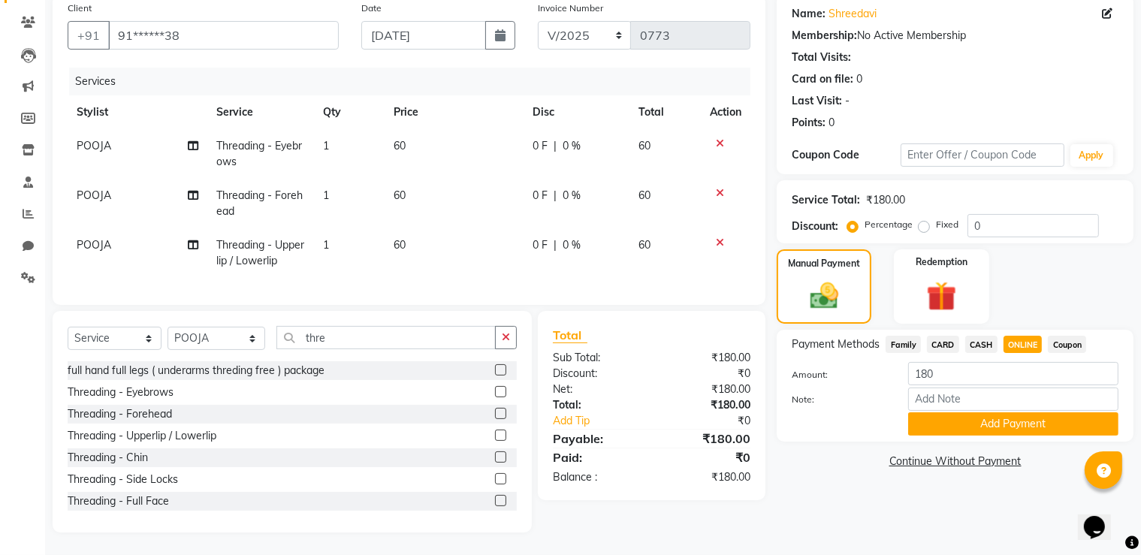
drag, startPoint x: 995, startPoint y: 405, endPoint x: 990, endPoint y: 412, distance: 9.2
click at [995, 412] on button "Add Payment" at bounding box center [1013, 423] width 210 height 23
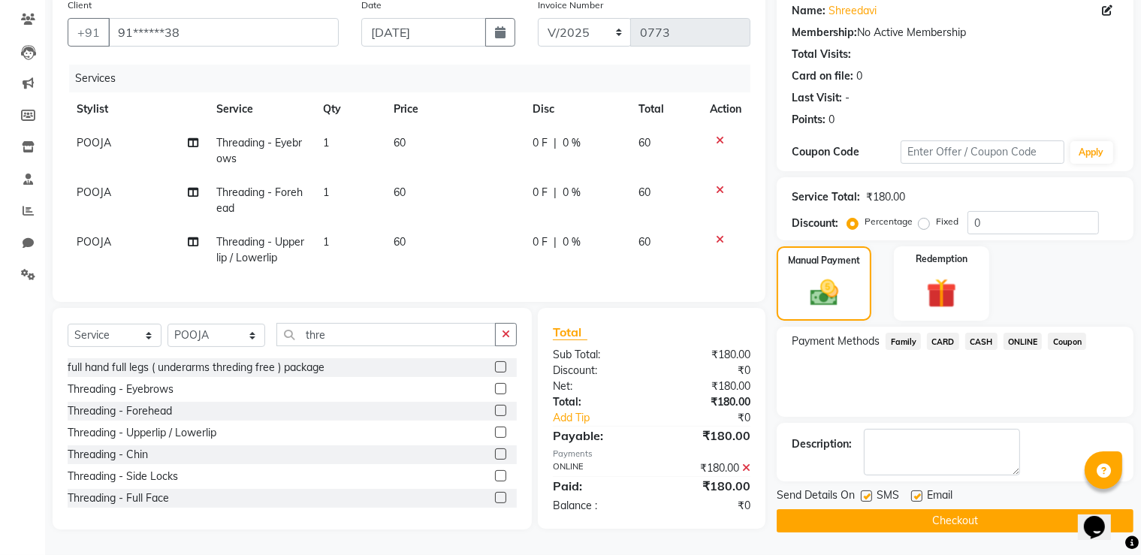
drag, startPoint x: 956, startPoint y: 510, endPoint x: 920, endPoint y: 510, distance: 36.1
click at [954, 510] on button "Checkout" at bounding box center [955, 520] width 357 height 23
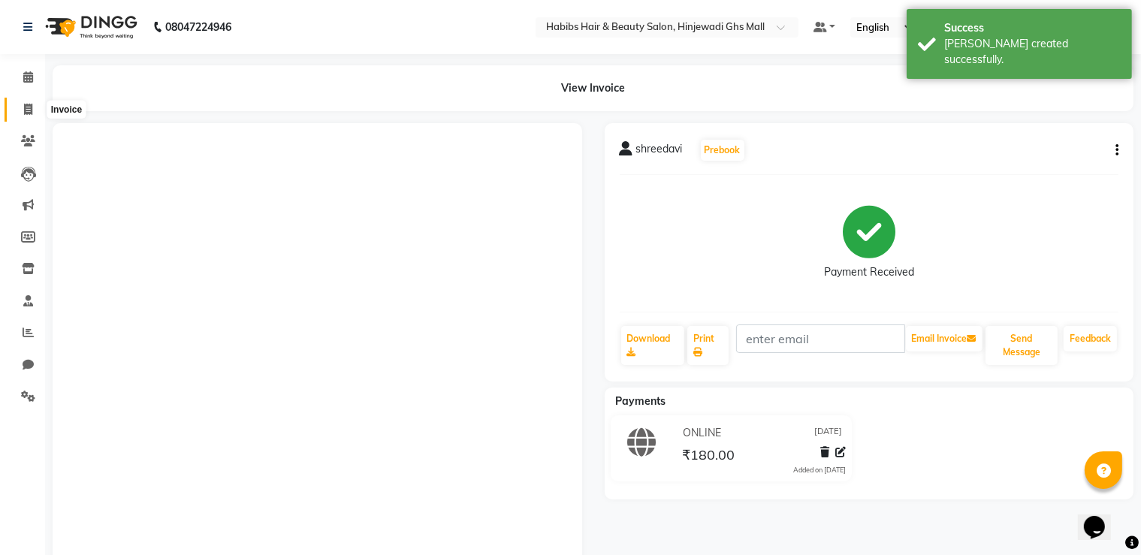
click at [29, 109] on icon at bounding box center [28, 109] width 8 height 11
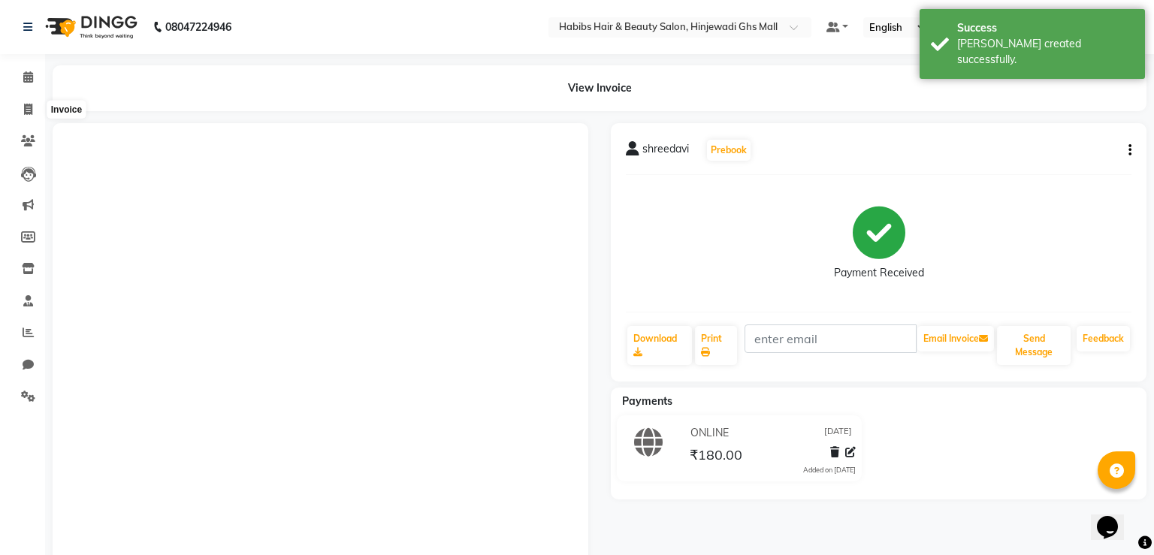
select select "service"
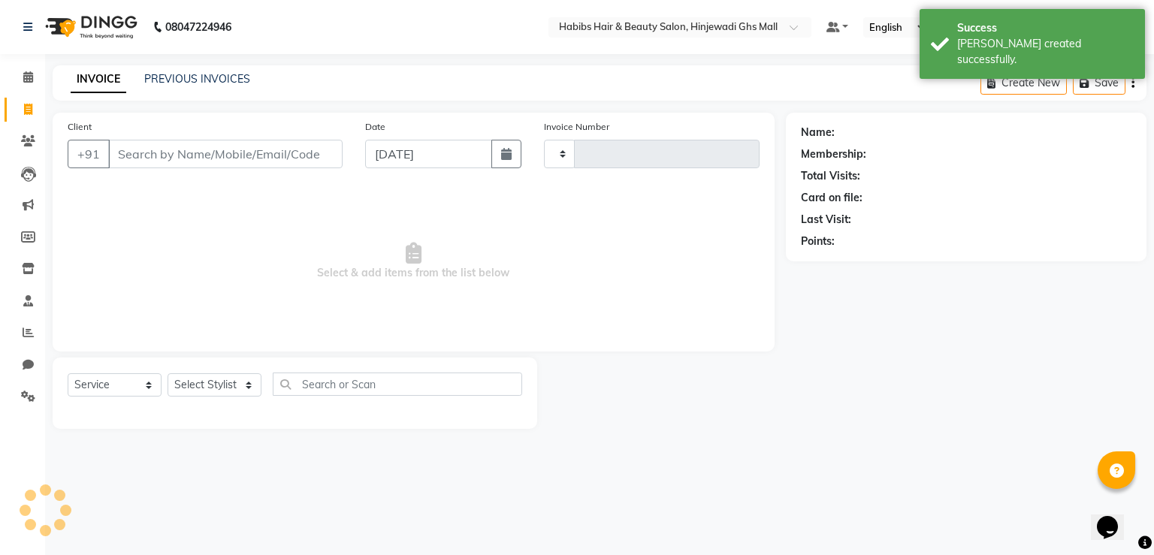
type input "0774"
select select "7463"
click at [189, 149] on input "Client" at bounding box center [225, 154] width 234 height 29
click at [501, 150] on icon "button" at bounding box center [506, 154] width 11 height 12
select select "9"
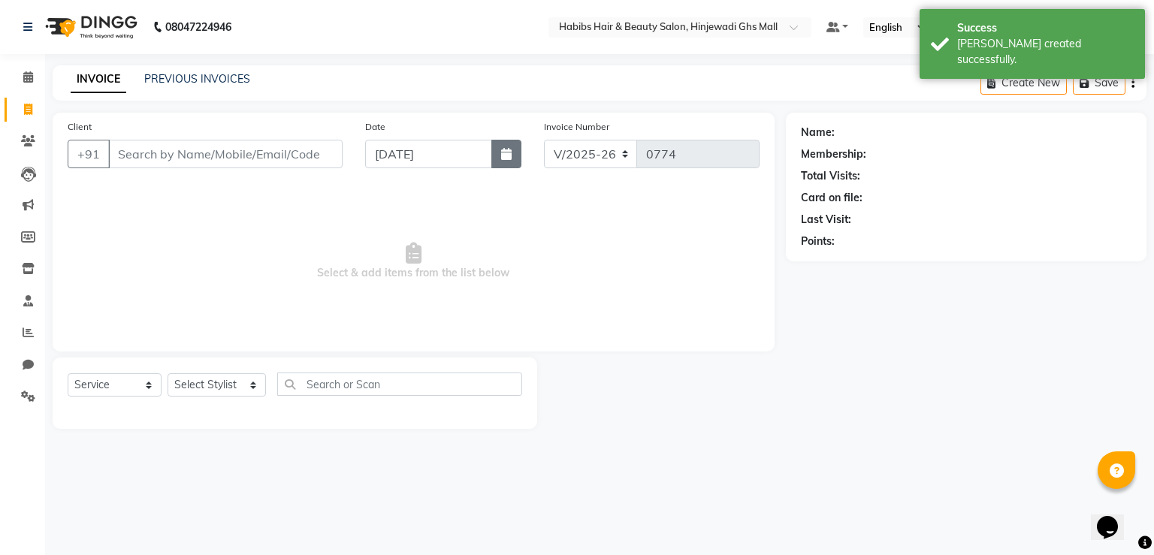
select select "2025"
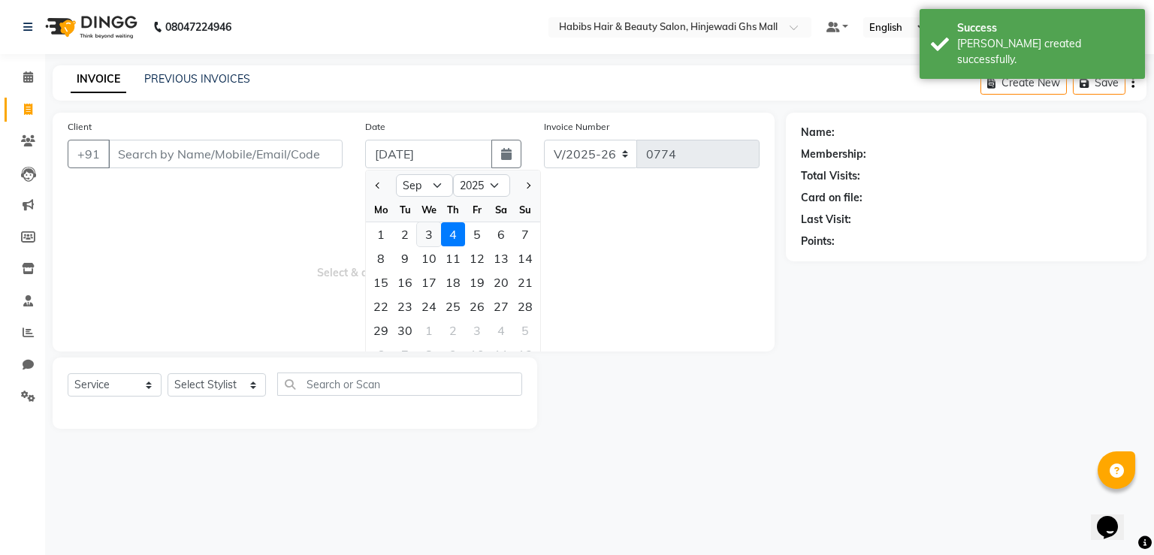
click at [433, 236] on div "3" at bounding box center [429, 234] width 24 height 24
type input "[DATE]"
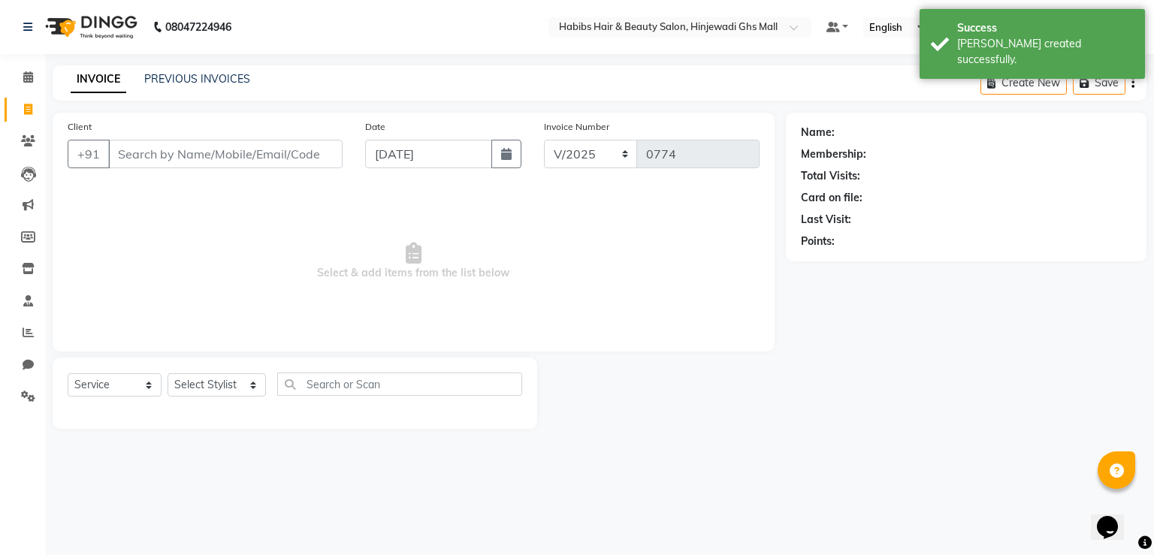
drag, startPoint x: 315, startPoint y: 183, endPoint x: 300, endPoint y: 155, distance: 31.6
click at [313, 179] on div "Client +91 Date [DATE] Invoice Number V/2025 V/[PHONE_NUMBER] Select & add item…" at bounding box center [414, 232] width 722 height 239
click at [300, 155] on input "Client" at bounding box center [225, 154] width 234 height 29
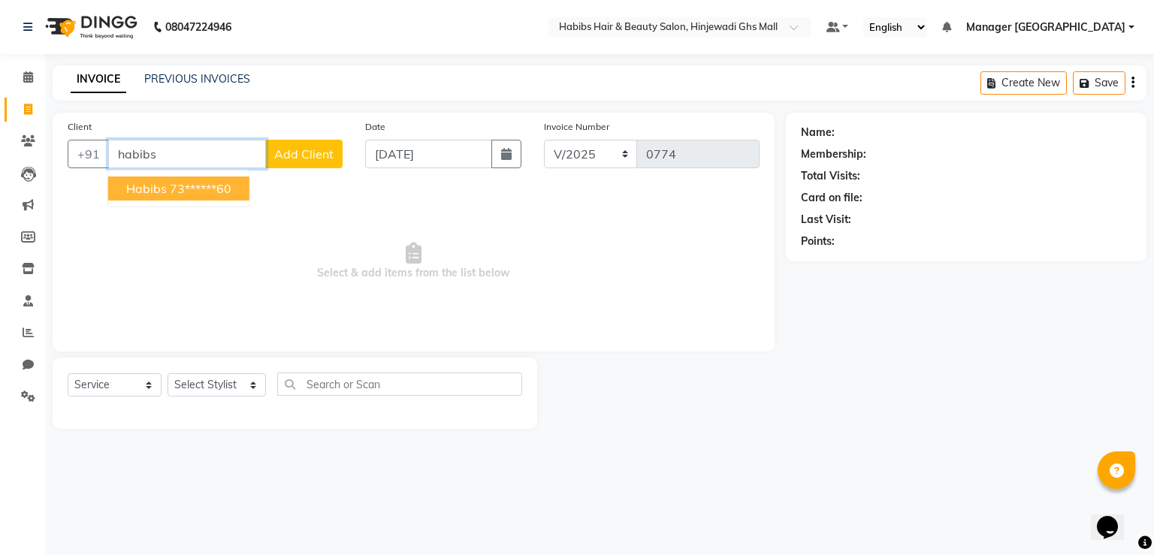
click at [231, 185] on ngb-highlight "73******60" at bounding box center [201, 188] width 62 height 15
type input "73******60"
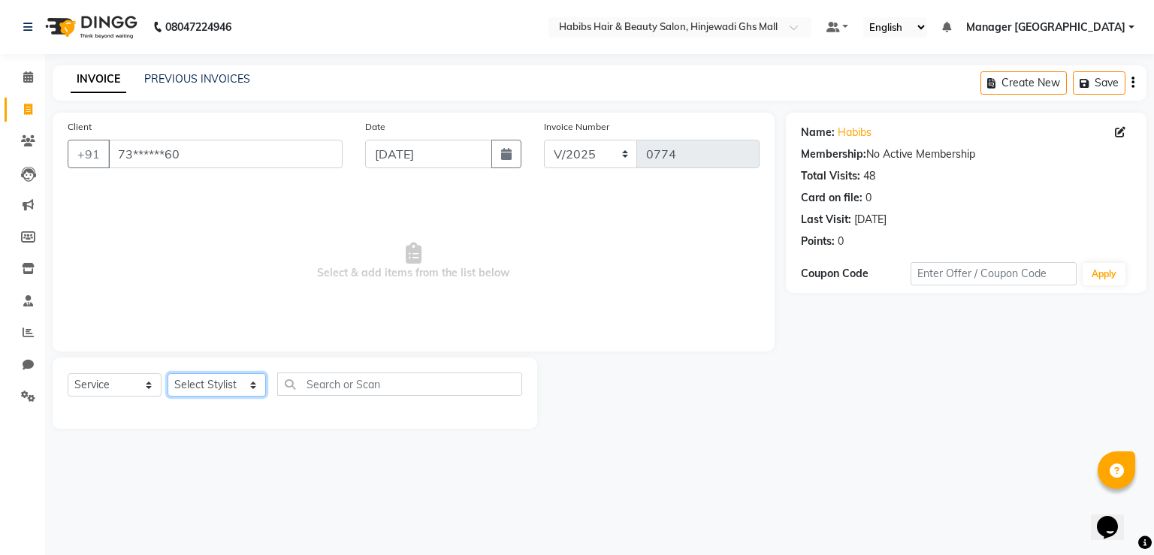
click at [240, 391] on select "Select Stylist [PERSON_NAME] Manager GHS MALL [PERSON_NAME] POOJA [PERSON_NAME]" at bounding box center [217, 384] width 98 height 23
select select "70585"
click at [168, 374] on select "Select Stylist [PERSON_NAME] Manager GHS MALL [PERSON_NAME] POOJA [PERSON_NAME]" at bounding box center [217, 384] width 98 height 23
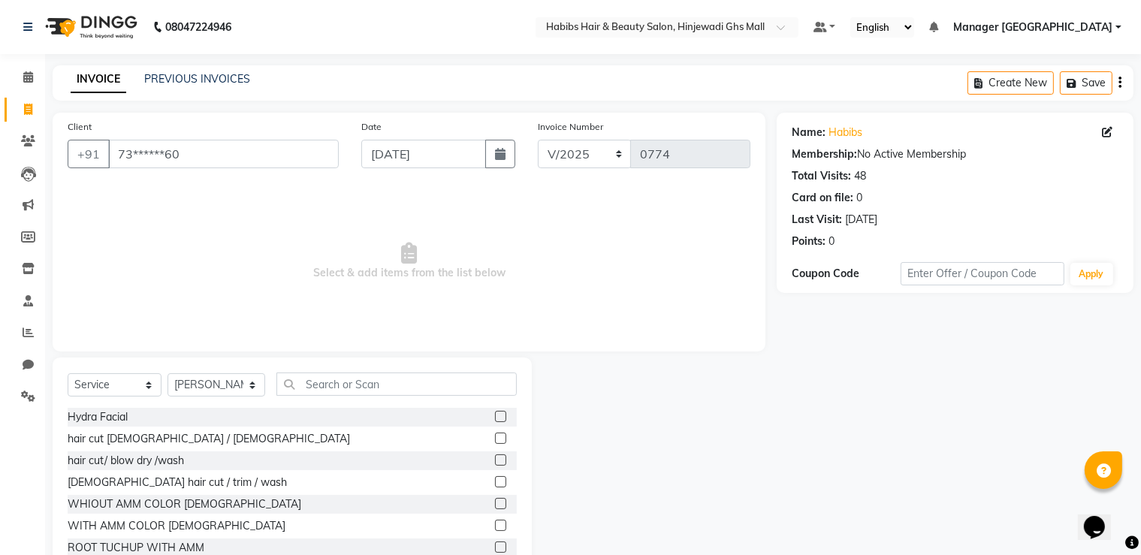
click at [495, 462] on label at bounding box center [500, 460] width 11 height 11
click at [495, 462] on input "checkbox" at bounding box center [500, 461] width 10 height 10
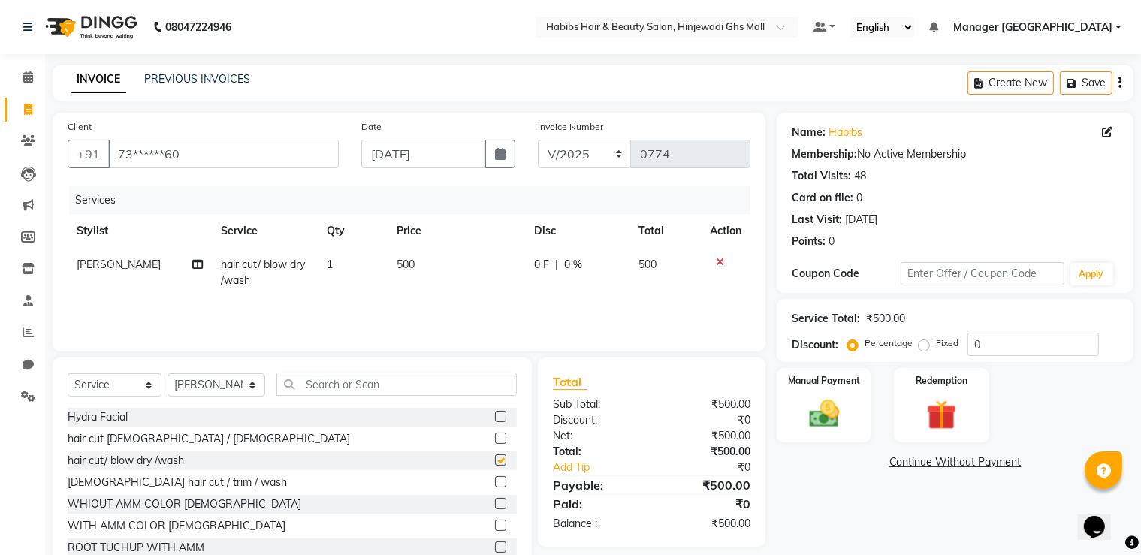
checkbox input "false"
click at [336, 267] on td "1" at bounding box center [353, 273] width 71 height 50
select select "70585"
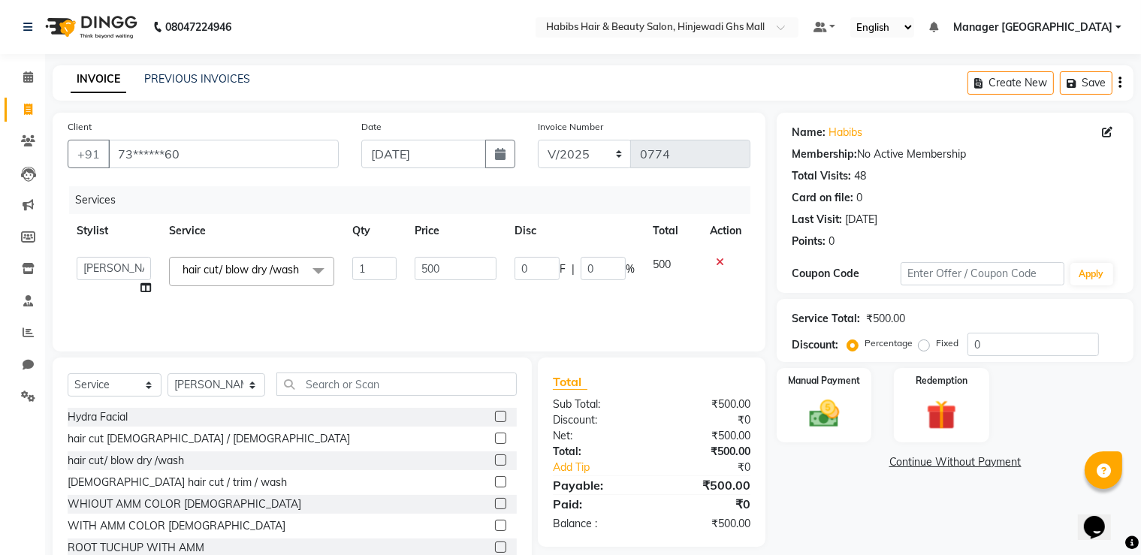
click at [336, 263] on td "hair cut/ blow dry /wash x Hydra [MEDICAL_DATA] cut [DEMOGRAPHIC_DATA] / [DEMOG…" at bounding box center [251, 276] width 183 height 57
drag, startPoint x: 390, startPoint y: 271, endPoint x: 373, endPoint y: 273, distance: 17.3
click at [390, 272] on input "1" at bounding box center [374, 268] width 44 height 23
type input "3"
click at [799, 464] on link "Continue Without Payment" at bounding box center [955, 463] width 351 height 16
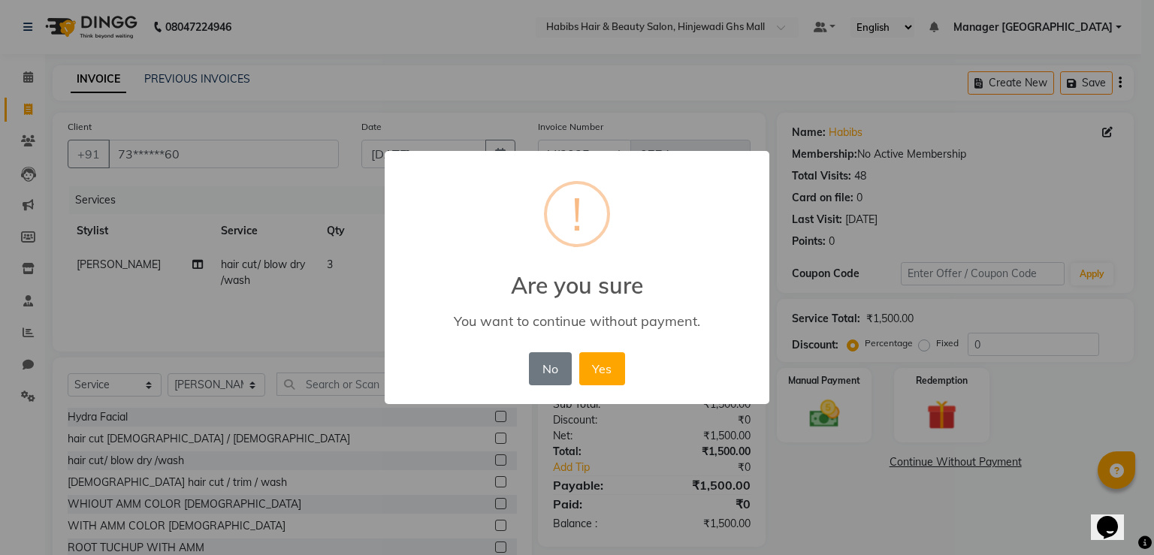
click at [815, 383] on div "× ! Are you sure You want to continue without payment. No No Yes" at bounding box center [577, 277] width 1154 height 555
click at [544, 367] on button "No" at bounding box center [550, 368] width 42 height 33
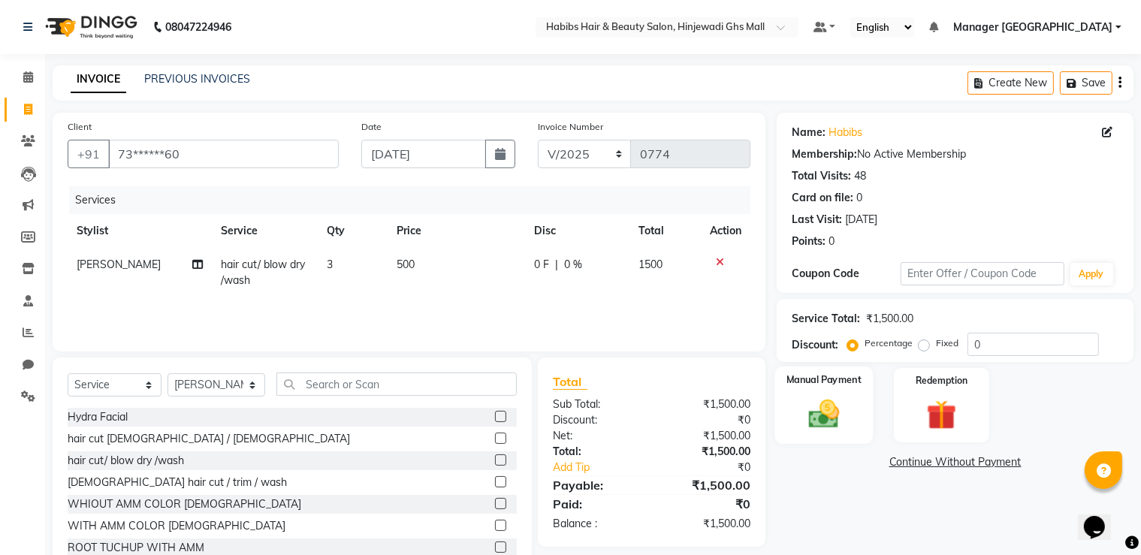
click at [851, 399] on div "Manual Payment" at bounding box center [824, 405] width 98 height 77
click at [973, 462] on span "CASH" at bounding box center [982, 463] width 32 height 17
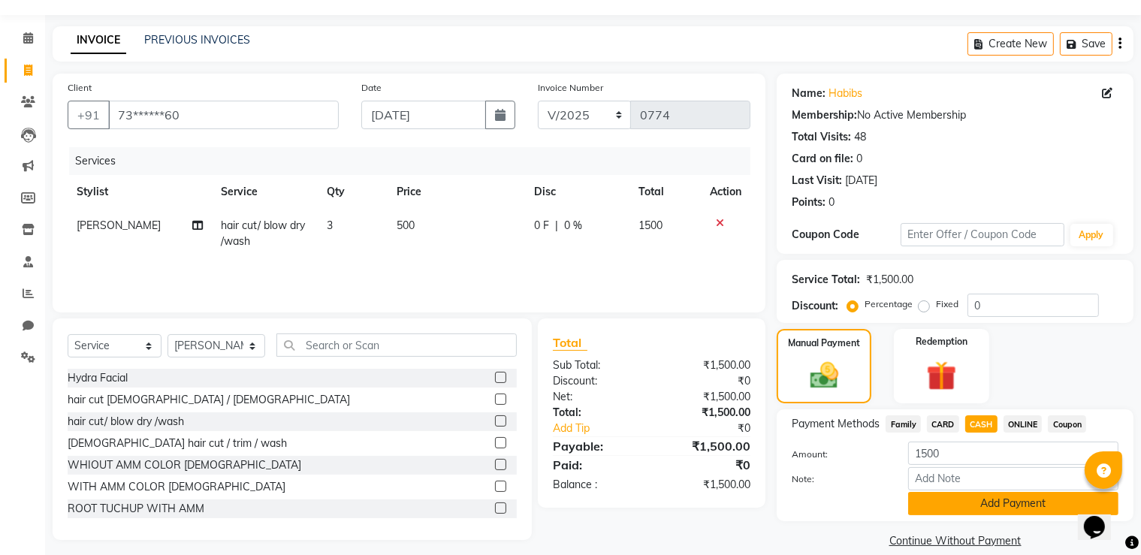
scroll to position [60, 0]
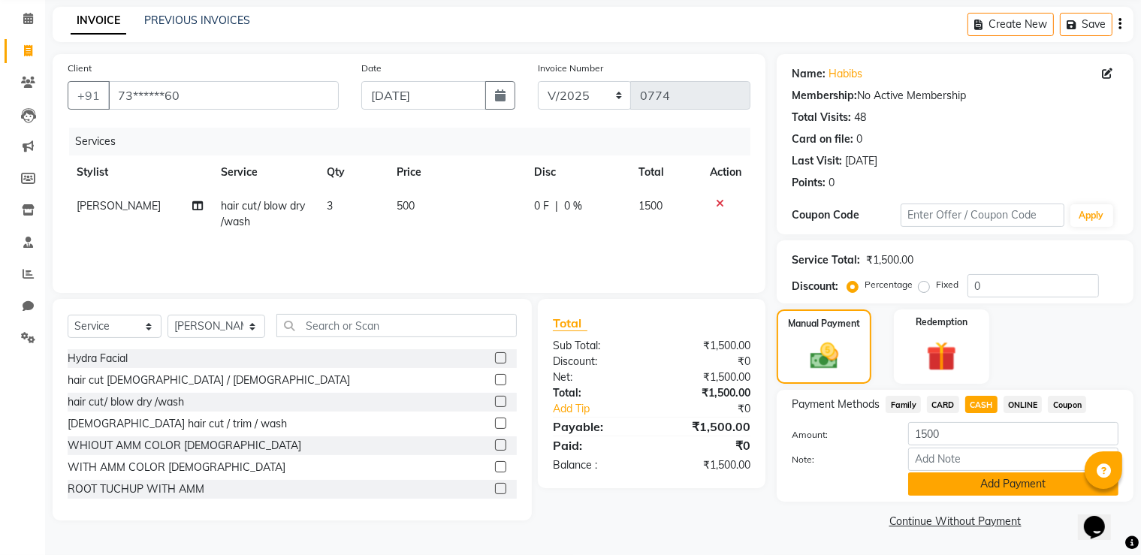
drag, startPoint x: 1003, startPoint y: 471, endPoint x: 999, endPoint y: 479, distance: 9.1
click at [1003, 478] on div "Amount: 1500 Note: Add Payment" at bounding box center [955, 459] width 327 height 74
click at [984, 493] on button "Add Payment" at bounding box center [1013, 484] width 210 height 23
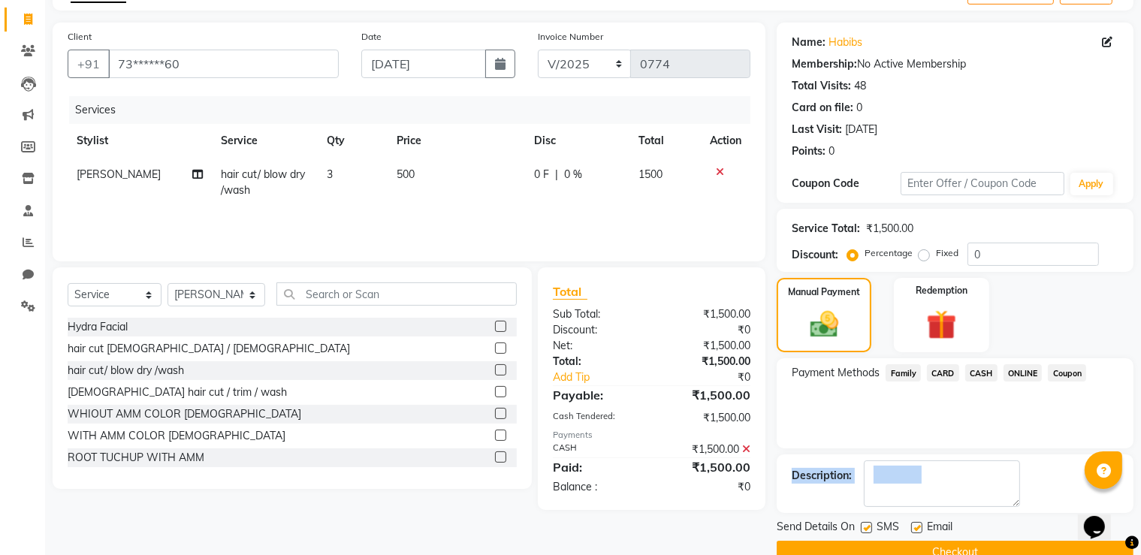
scroll to position [121, 0]
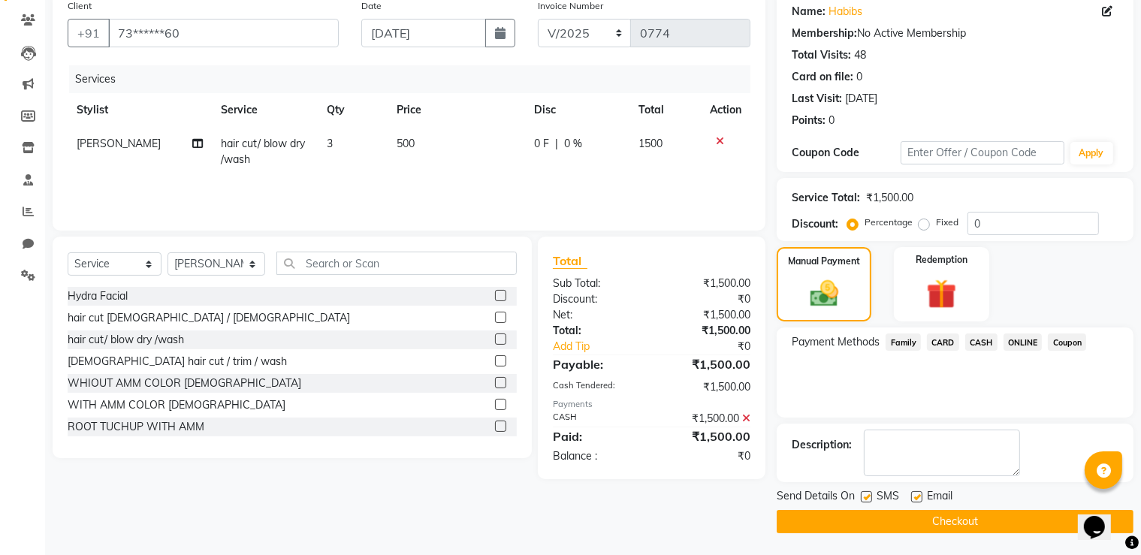
click at [946, 533] on main "INVOICE PREVIOUS INVOICES Create New Save Client +91 73******60 Date [DATE] Inv…" at bounding box center [593, 250] width 1096 height 612
click at [944, 530] on button "Checkout" at bounding box center [955, 521] width 357 height 23
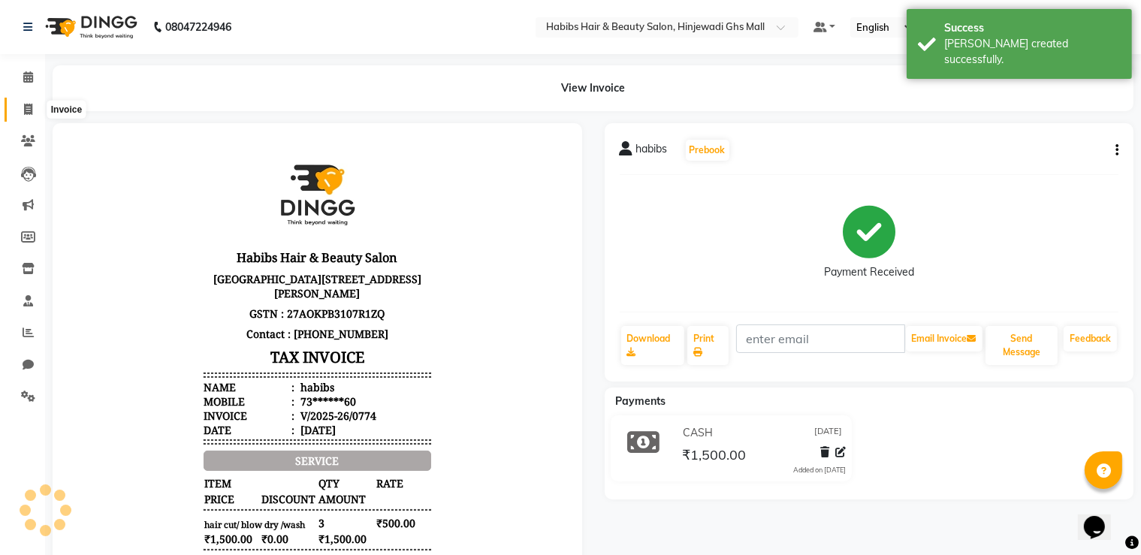
click at [35, 111] on span at bounding box center [28, 109] width 26 height 17
select select "7463"
select select "service"
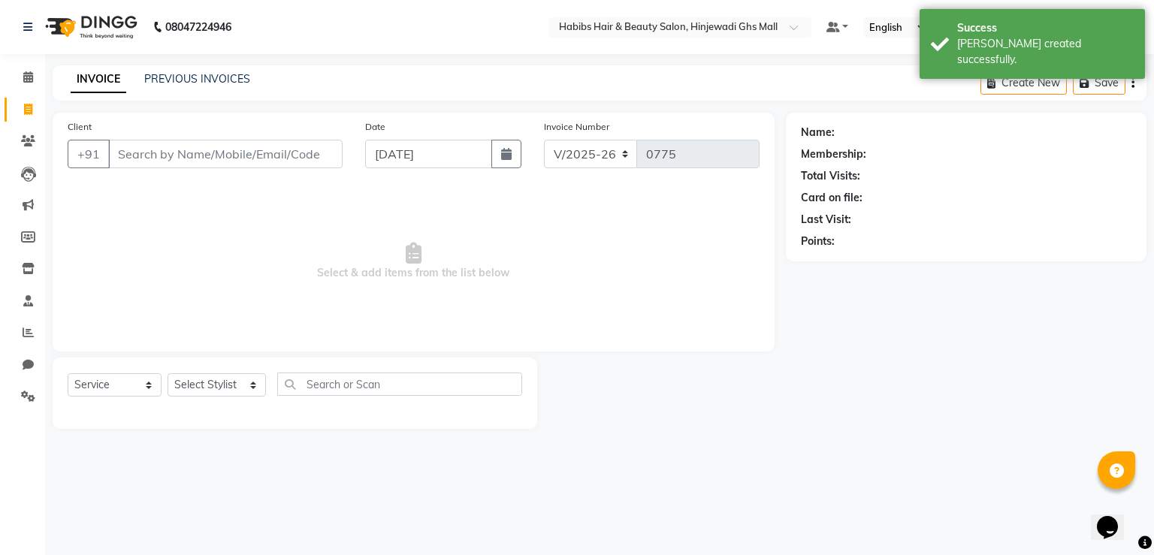
click at [264, 89] on div "INVOICE PREVIOUS INVOICES Create New Save" at bounding box center [600, 82] width 1094 height 35
click at [216, 77] on link "PREVIOUS INVOICES" at bounding box center [197, 79] width 106 height 14
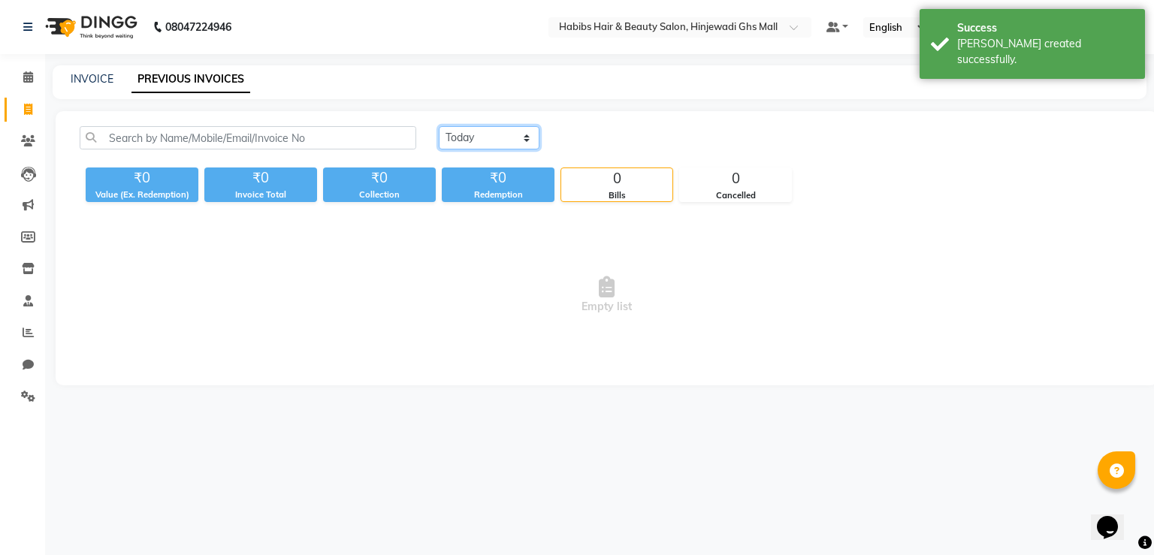
drag, startPoint x: 527, startPoint y: 139, endPoint x: 521, endPoint y: 147, distance: 9.6
click at [526, 141] on select "[DATE] [DATE] Custom Range" at bounding box center [489, 137] width 101 height 23
select select "[DATE]"
click at [439, 126] on select "[DATE] [DATE] Custom Range" at bounding box center [489, 137] width 101 height 23
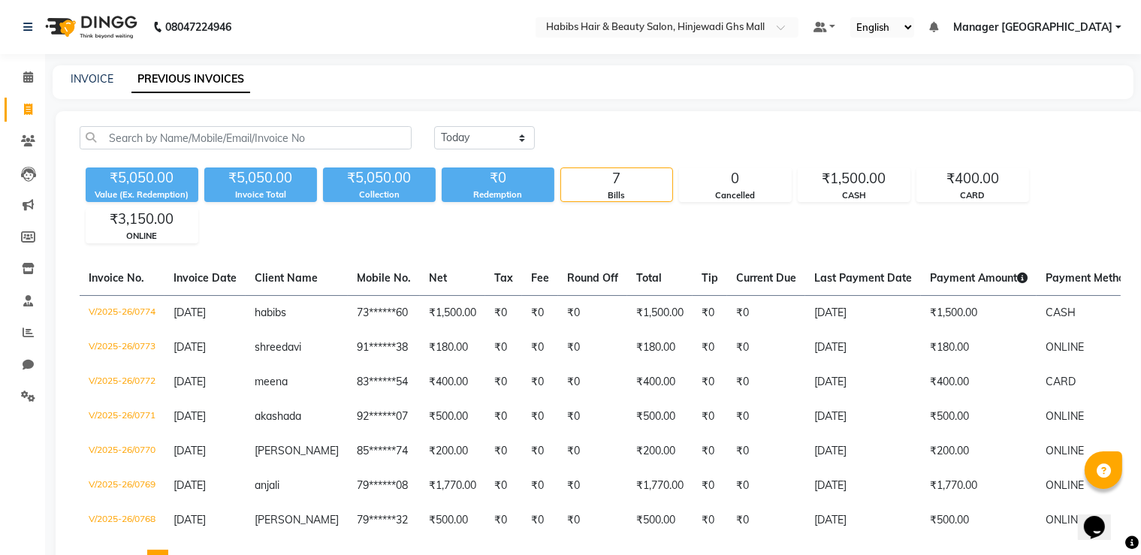
click at [49, 76] on main "INVOICE PREVIOUS INVOICES [DATE] [DATE] Custom Range ₹5,050.00 Value (Ex. Redem…" at bounding box center [593, 342] width 1096 height 555
click at [69, 78] on div "INVOICE PREVIOUS INVOICES" at bounding box center [584, 79] width 1063 height 16
click at [87, 83] on link "INVOICE" at bounding box center [92, 79] width 43 height 14
select select "service"
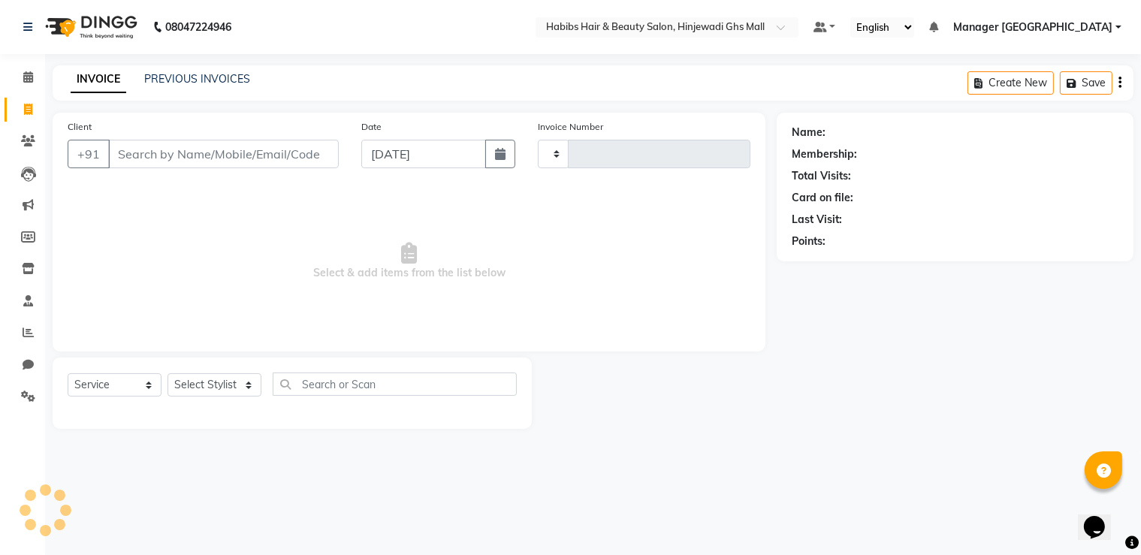
type input "0775"
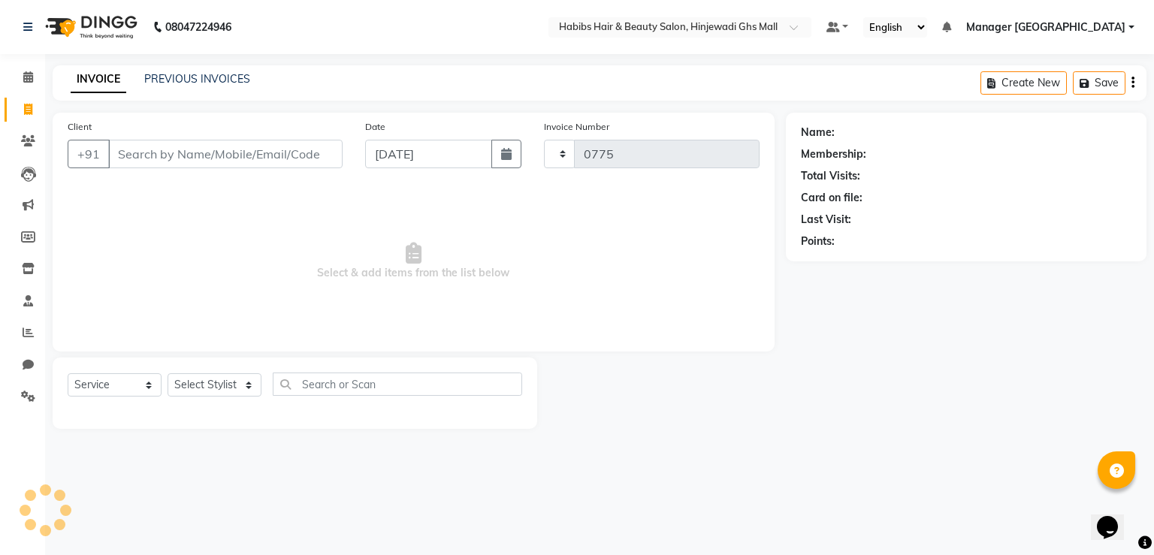
select select "7463"
